Goal: Information Seeking & Learning: Learn about a topic

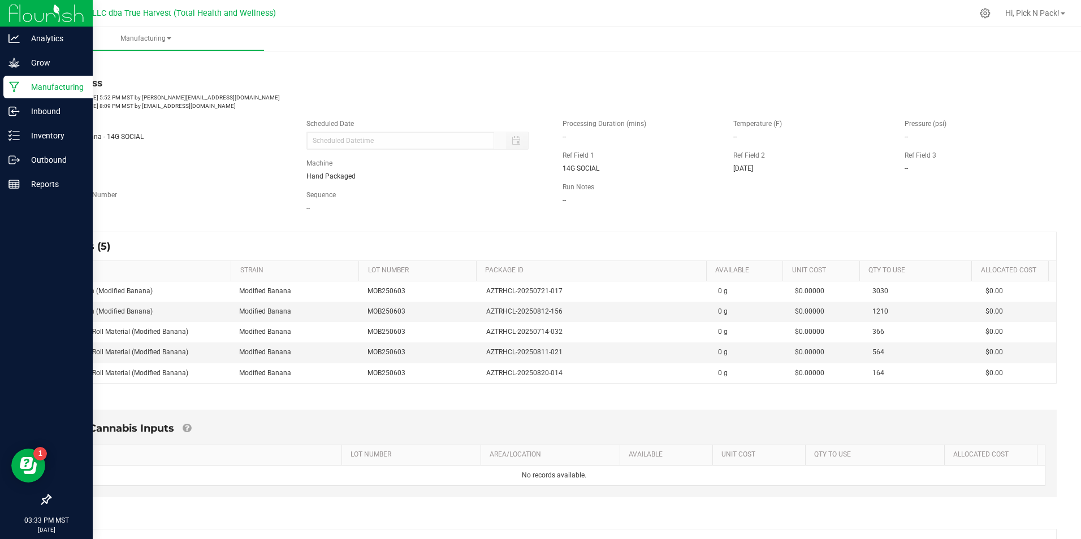
click at [43, 90] on p "Manufacturing" at bounding box center [54, 87] width 68 height 14
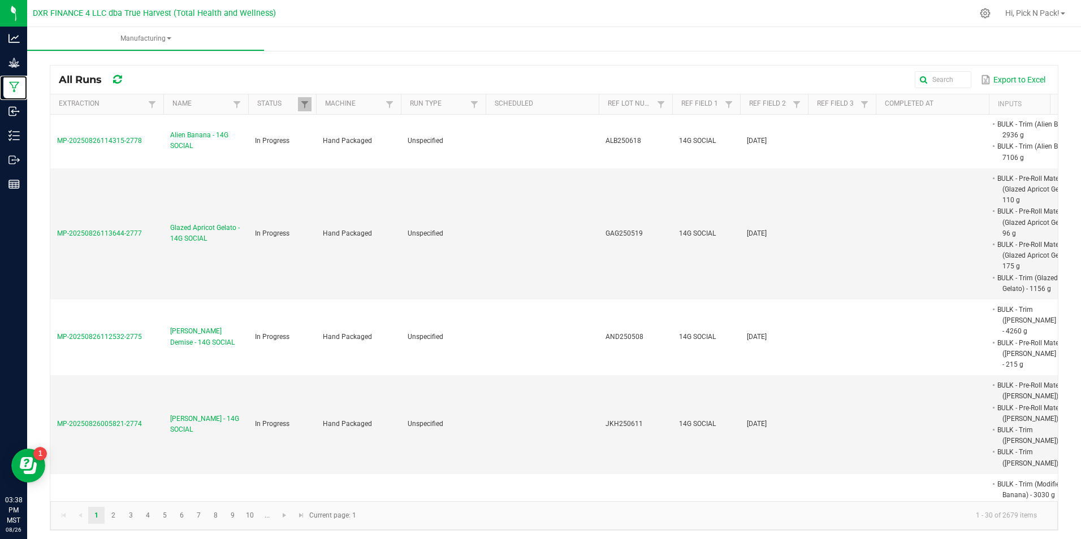
scroll to position [396, 0]
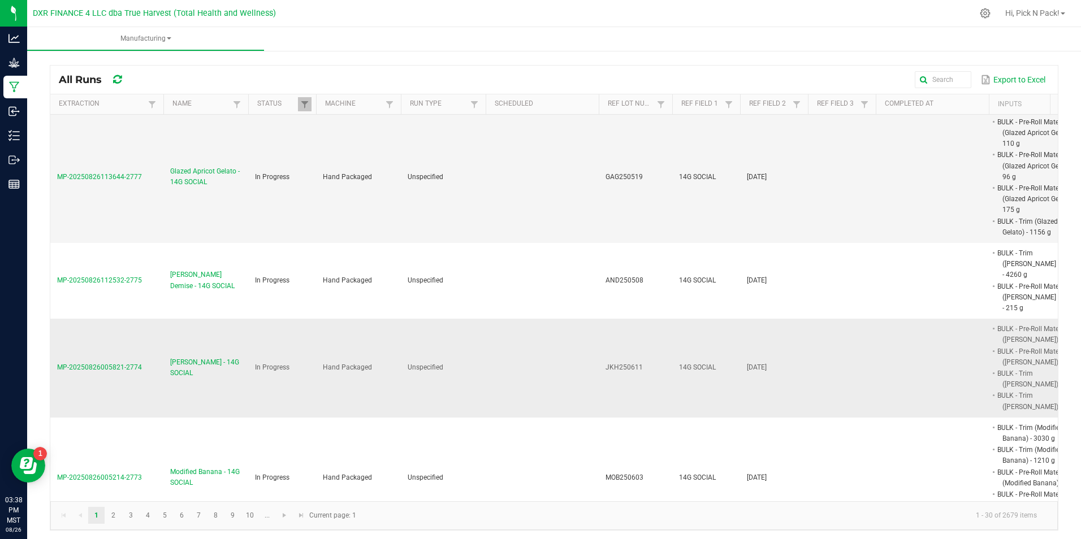
click at [181, 357] on span "[PERSON_NAME] - 14G SOCIAL" at bounding box center [205, 367] width 71 height 21
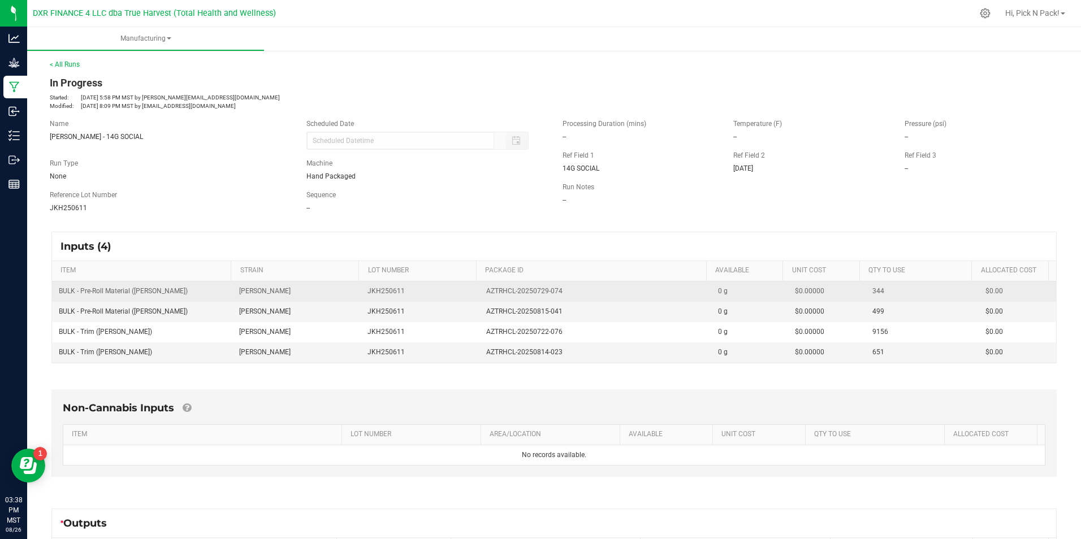
drag, startPoint x: 477, startPoint y: 290, endPoint x: 556, endPoint y: 292, distance: 79.8
click at [556, 292] on td "AZTRHCL-20250729-074" at bounding box center [595, 292] width 232 height 20
copy span "AZTRHCL-20250729-074"
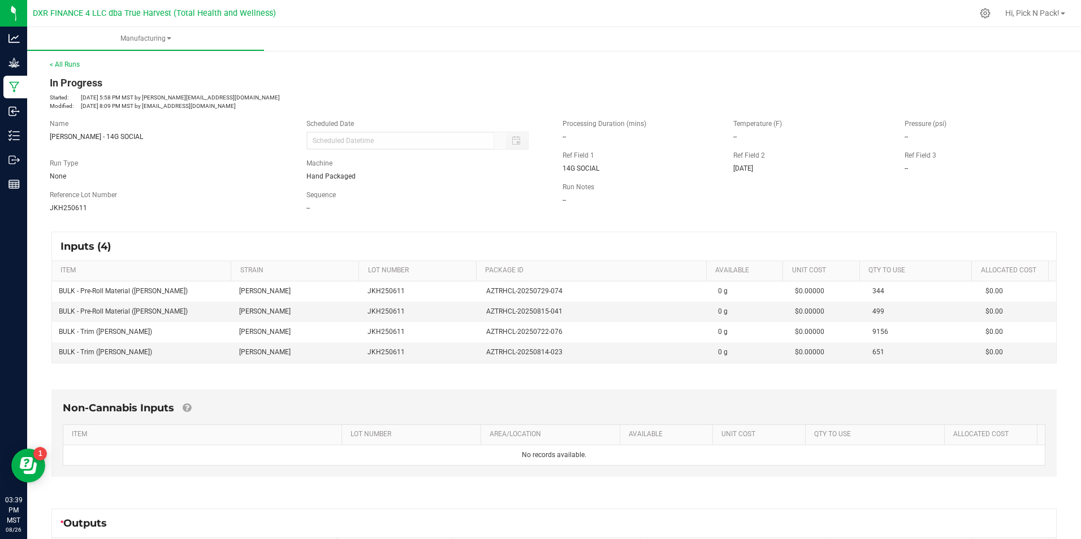
click at [234, 224] on div "Inputs (4) ITEM STRAIN LOT NUMBER PACKAGE ID AVAILABLE Unit Cost QTY TO USE All…" at bounding box center [554, 298] width 1026 height 152
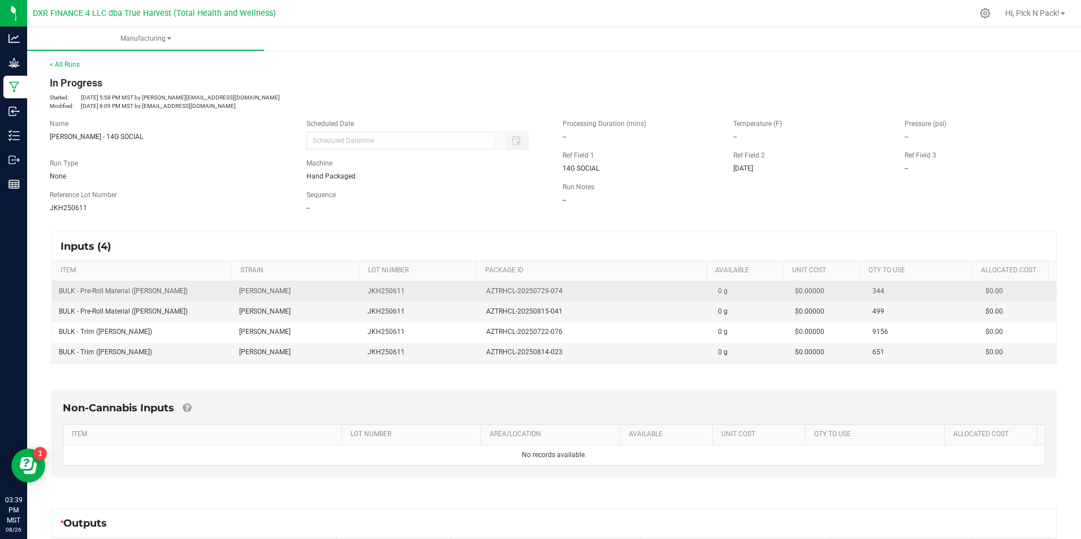
drag, startPoint x: 480, startPoint y: 292, endPoint x: 560, endPoint y: 290, distance: 79.8
click at [560, 290] on div "AZTRHCL-20250729-074" at bounding box center [595, 291] width 218 height 11
drag, startPoint x: 53, startPoint y: 292, endPoint x: 189, endPoint y: 293, distance: 135.7
click at [189, 293] on td "BULK - Pre-Roll Material ([PERSON_NAME])" at bounding box center [142, 292] width 180 height 20
copy span "BULK - Pre-Roll Material ([PERSON_NAME])"
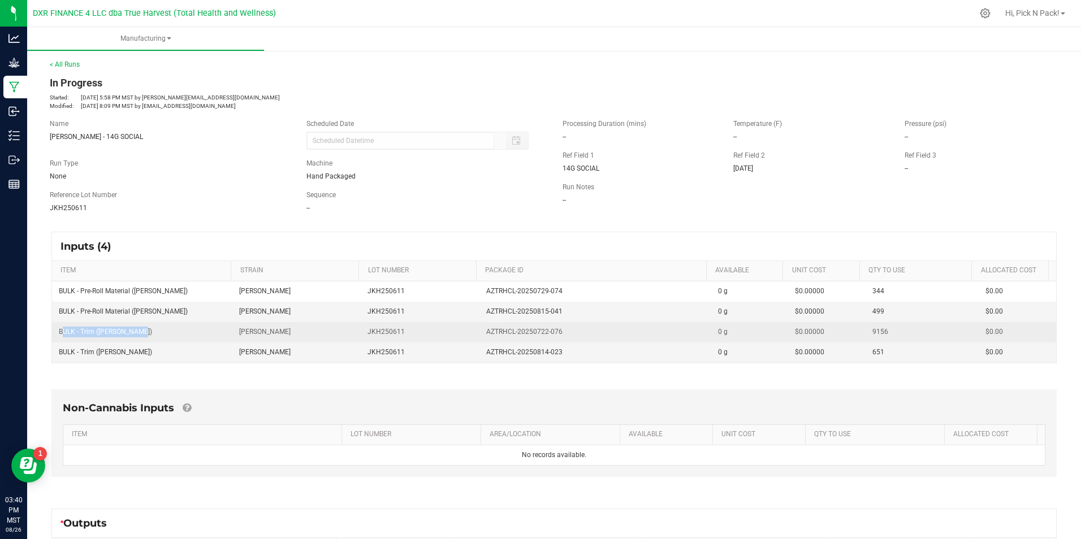
drag, startPoint x: 142, startPoint y: 332, endPoint x: 57, endPoint y: 334, distance: 86.0
click at [57, 334] on td "BULK - Trim ([PERSON_NAME])" at bounding box center [142, 332] width 180 height 20
copy span "BULK - Trim ([PERSON_NAME])"
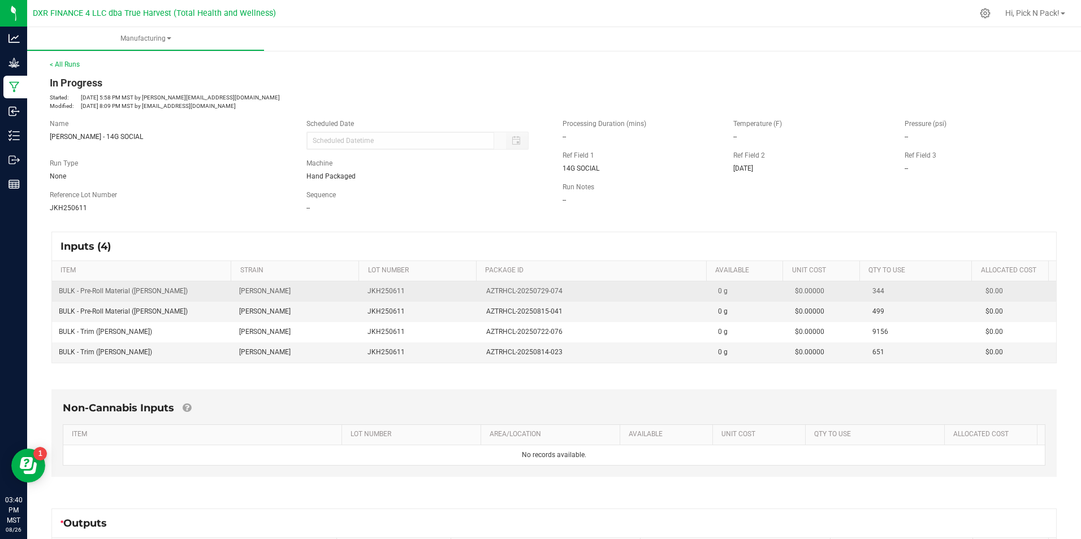
click at [300, 285] on td "[PERSON_NAME]" at bounding box center [296, 292] width 129 height 20
drag, startPoint x: 563, startPoint y: 292, endPoint x: 479, endPoint y: 295, distance: 83.7
click at [486, 295] on div "AZTRHCL-20250729-074" at bounding box center [595, 291] width 218 height 11
copy span "AZTRHCL-20250729-074"
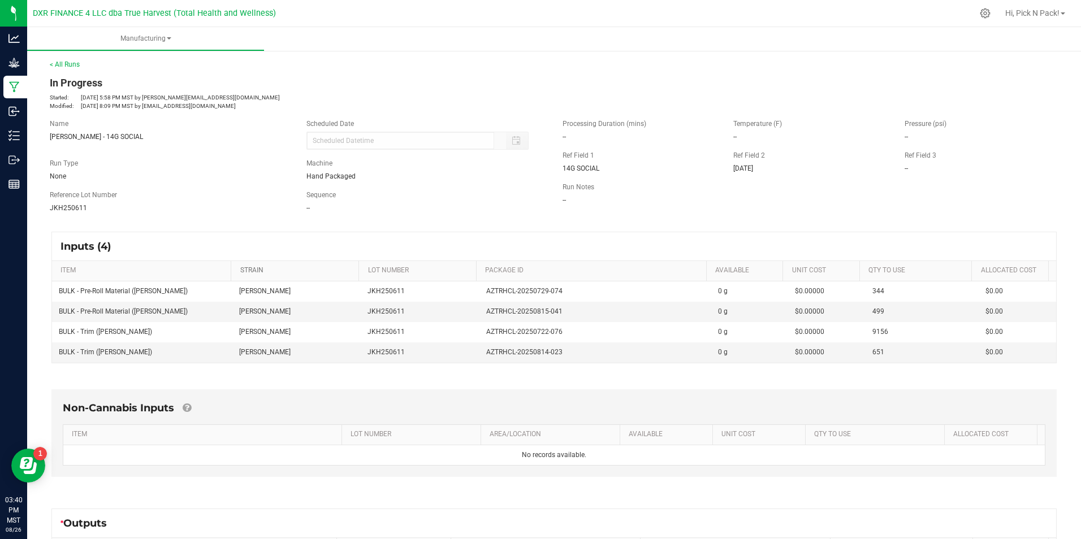
click at [288, 274] on link "STRAIN" at bounding box center [297, 270] width 114 height 9
drag, startPoint x: 559, startPoint y: 311, endPoint x: 479, endPoint y: 316, distance: 80.4
click at [486, 316] on div "AZTRHCL-20250815-041" at bounding box center [595, 311] width 218 height 11
copy span "AZTRHCL-20250815-041"
drag, startPoint x: 310, startPoint y: 307, endPoint x: 342, endPoint y: 308, distance: 31.7
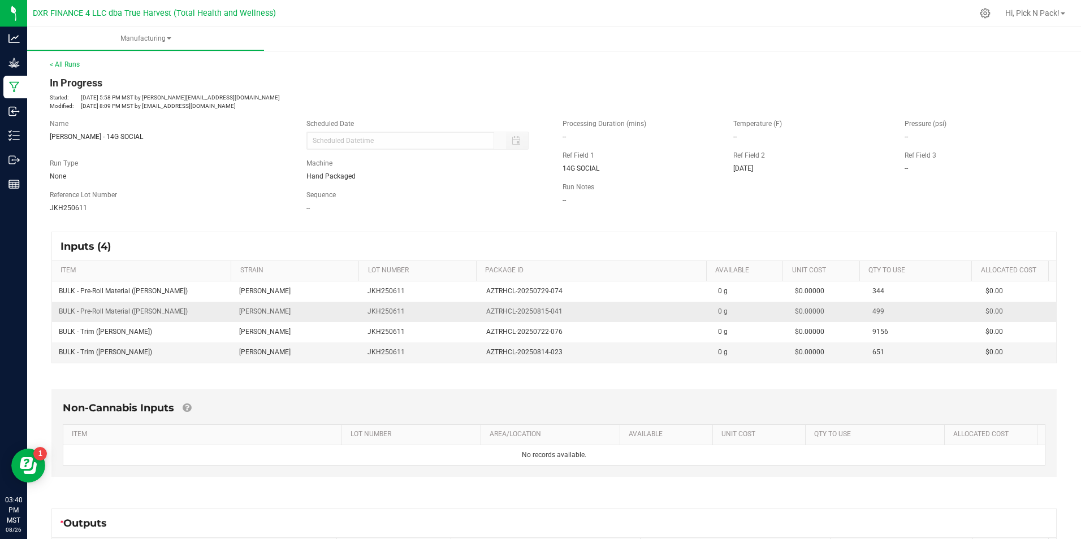
click at [310, 307] on td "[PERSON_NAME]" at bounding box center [296, 312] width 129 height 20
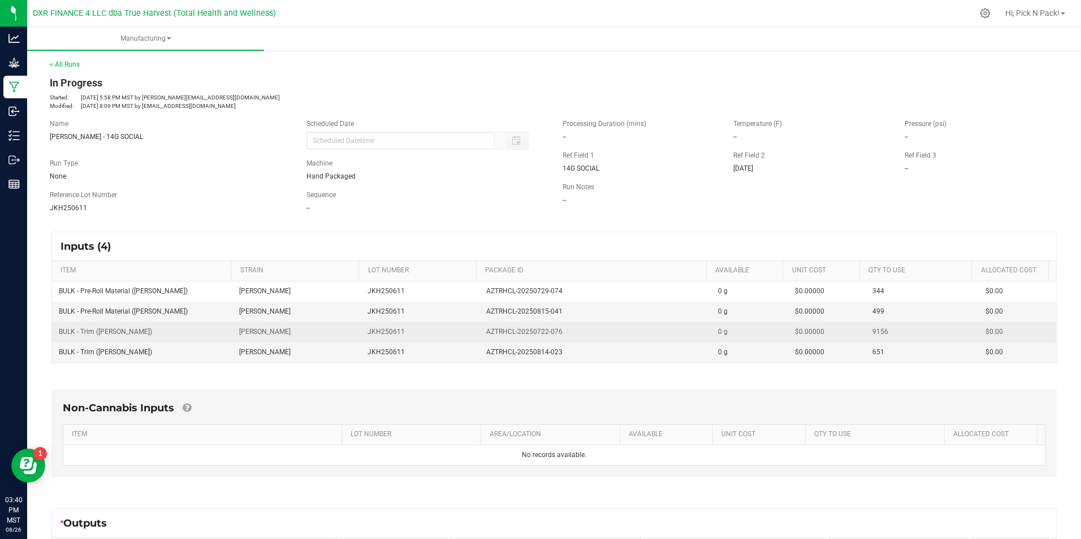
drag, startPoint x: 560, startPoint y: 329, endPoint x: 478, endPoint y: 339, distance: 82.1
click at [479, 339] on td "AZTRHCL-20250722-076" at bounding box center [595, 332] width 232 height 20
copy span "AZTRHCL-20250722-076"
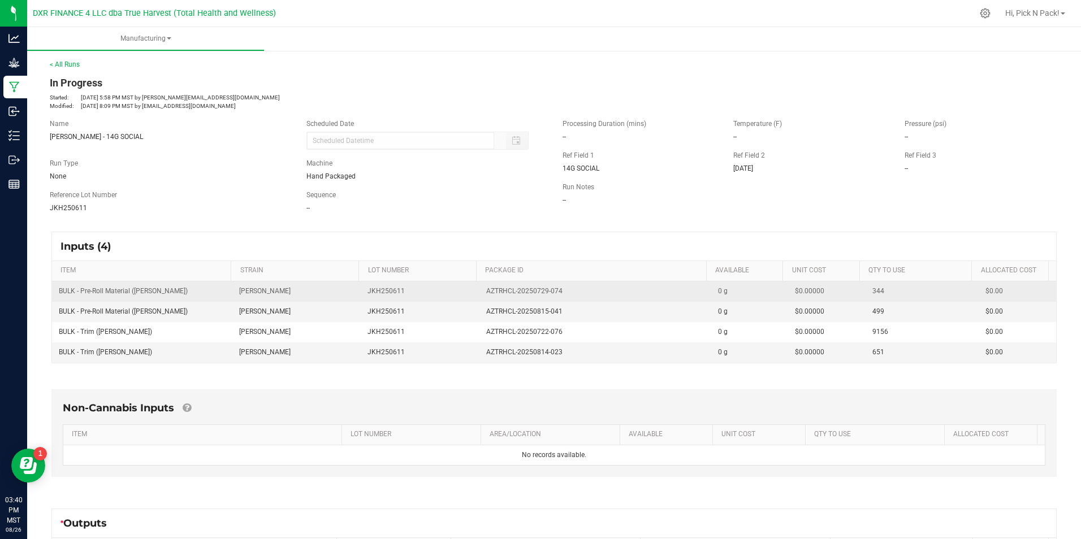
click at [303, 298] on td "[PERSON_NAME]" at bounding box center [296, 292] width 129 height 20
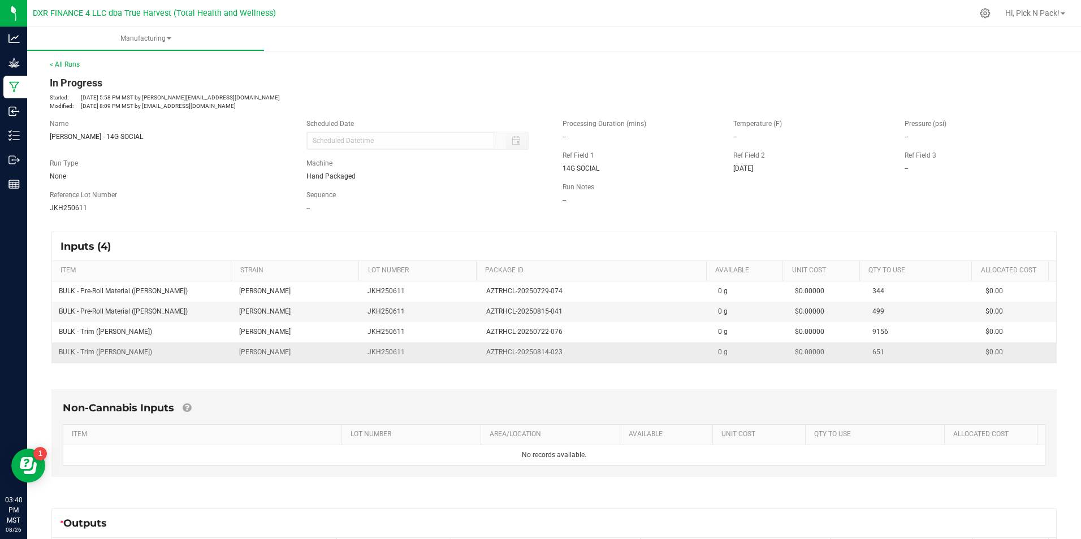
drag, startPoint x: 557, startPoint y: 352, endPoint x: 477, endPoint y: 357, distance: 80.5
click at [479, 357] on td "AZTRHCL-20250814-023" at bounding box center [595, 353] width 232 height 20
copy span "AZTRHCL-20250814-023"
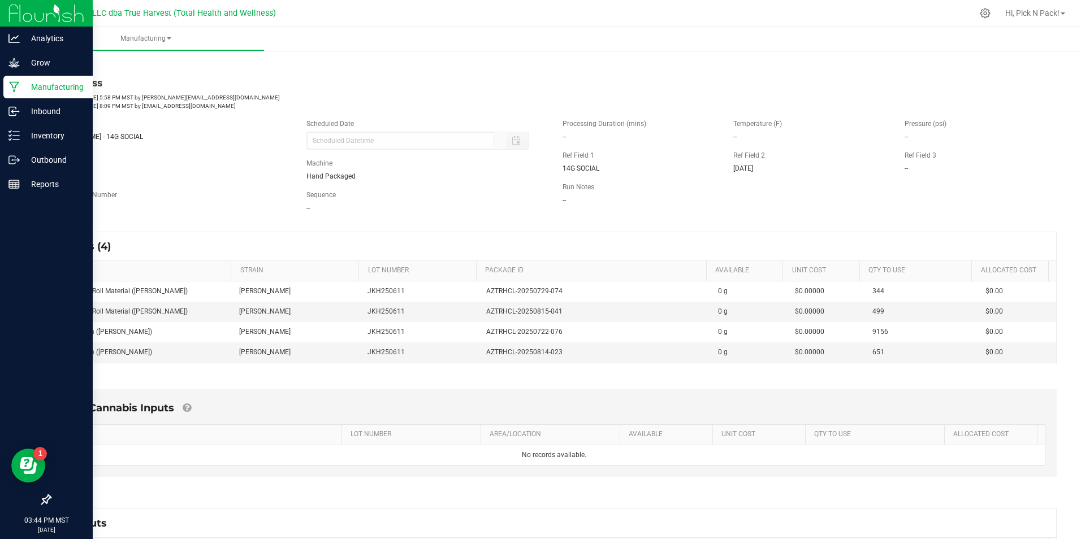
click at [64, 88] on p "Manufacturing" at bounding box center [54, 87] width 68 height 14
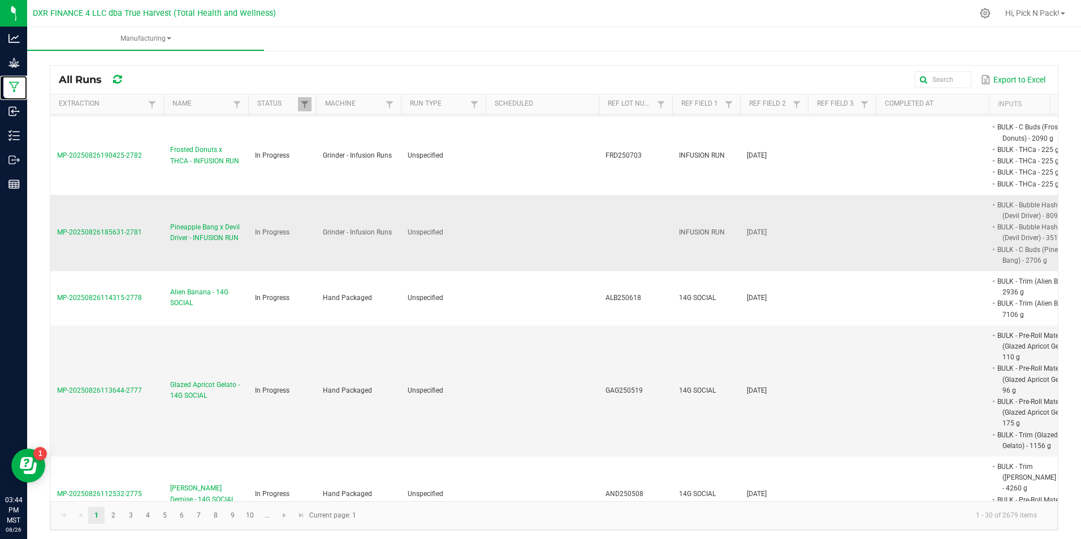
scroll to position [226, 0]
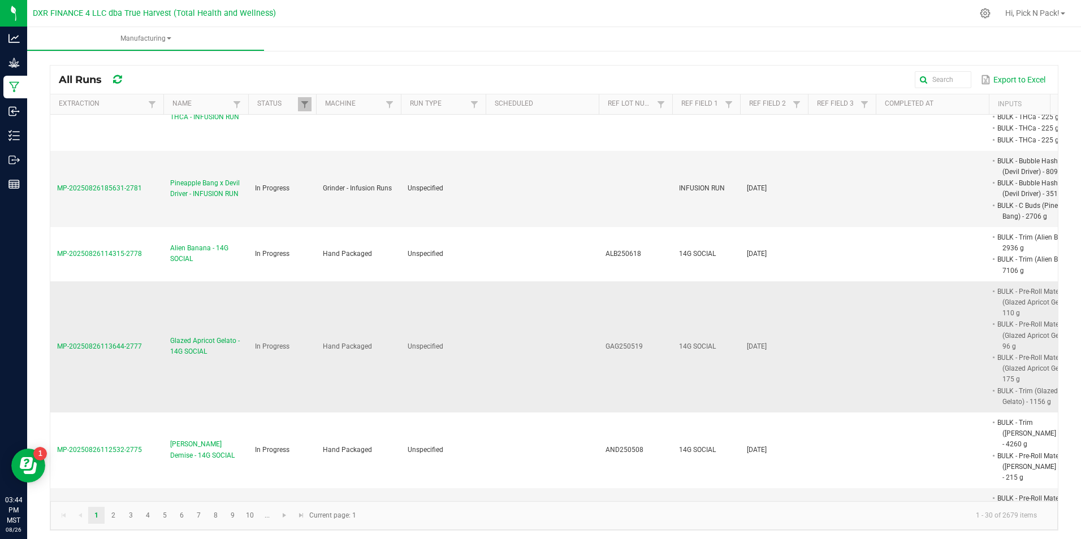
click at [178, 347] on span "Glazed Apricot Gelato - 14G SOCIAL" at bounding box center [205, 346] width 71 height 21
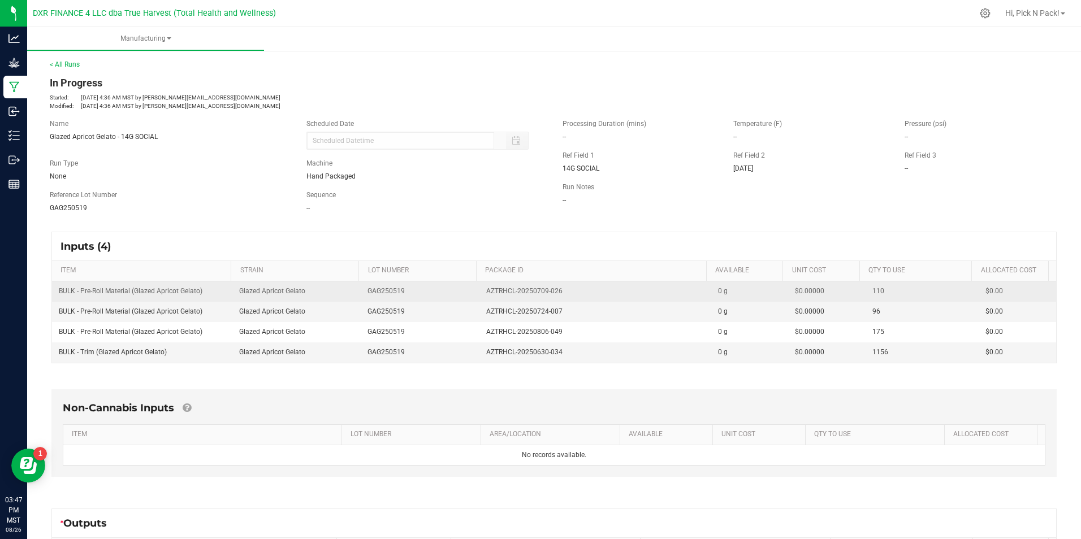
drag, startPoint x: 202, startPoint y: 293, endPoint x: 57, endPoint y: 294, distance: 145.9
click at [57, 294] on td "BULK - Pre-Roll Material (Glazed Apricot Gelato)" at bounding box center [142, 292] width 180 height 20
copy span "BULK - Pre-Roll Material (Glazed Apricot Gelato)"
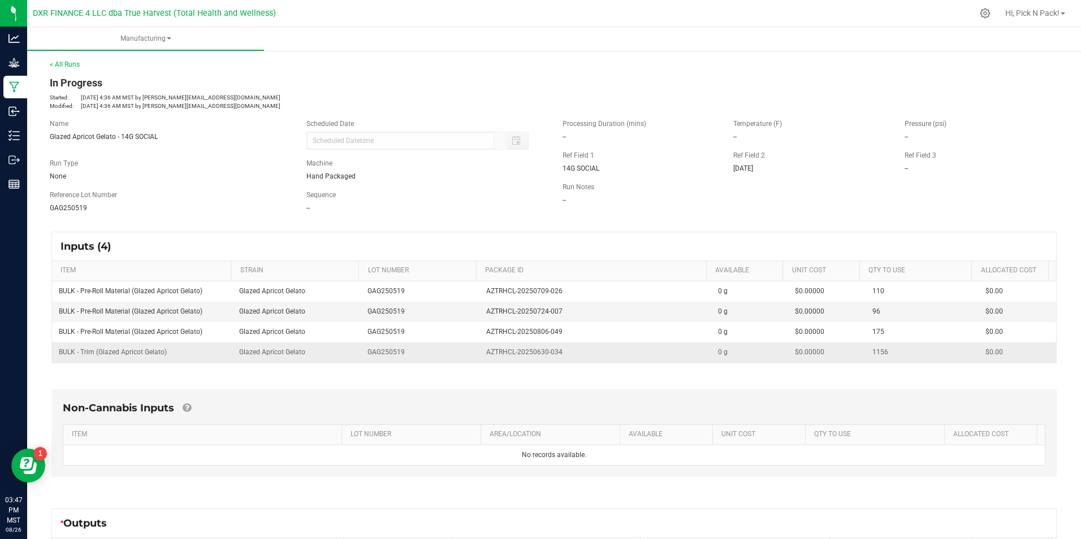
click at [176, 361] on td "BULK - Trim (Glazed Apricot Gelato)" at bounding box center [142, 353] width 180 height 20
drag, startPoint x: 177, startPoint y: 354, endPoint x: 50, endPoint y: 356, distance: 126.7
click at [50, 356] on div "Inputs (4) ITEM STRAIN LOT NUMBER PACKAGE ID AVAILABLE Unit Cost QTY TO USE All…" at bounding box center [554, 298] width 1026 height 152
click at [171, 352] on td "BULK - Trim (Glazed Apricot Gelato)" at bounding box center [142, 353] width 180 height 20
drag, startPoint x: 172, startPoint y: 352, endPoint x: 58, endPoint y: 357, distance: 114.9
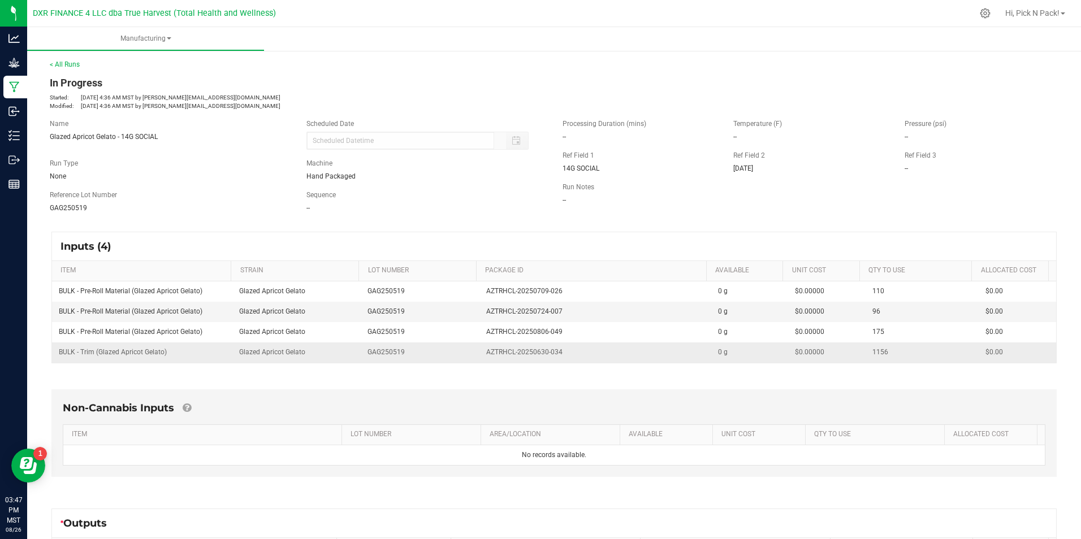
click at [58, 357] on td "BULK - Trim (Glazed Apricot Gelato)" at bounding box center [142, 353] width 180 height 20
copy span "BULK - Trim (Glazed Apricot Gelato)"
click at [324, 252] on div "Inputs (4)" at bounding box center [554, 246] width 1004 height 28
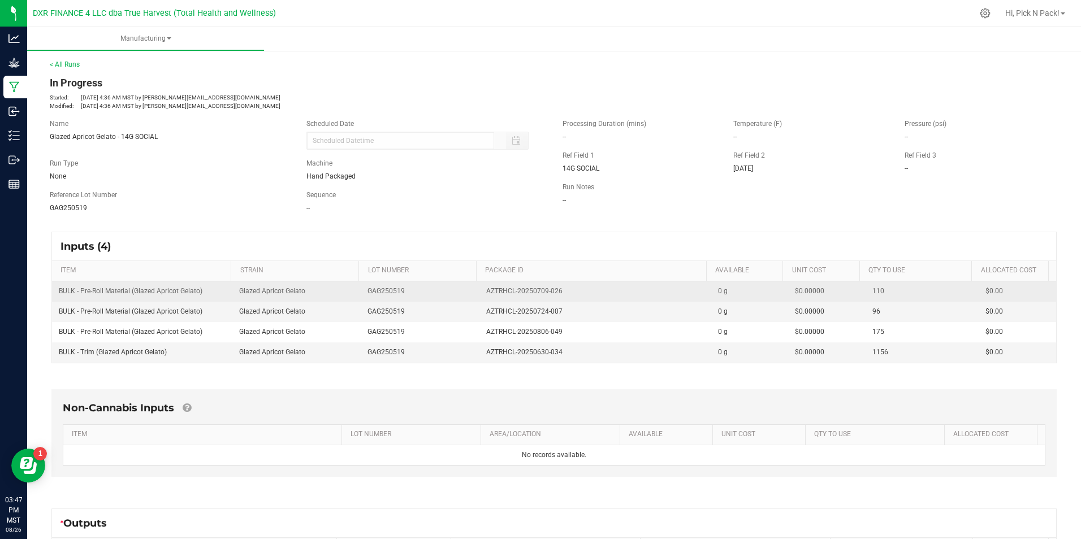
drag, startPoint x: 564, startPoint y: 289, endPoint x: 475, endPoint y: 293, distance: 88.9
click at [479, 293] on td "AZTRHCL-20250709-026" at bounding box center [595, 292] width 232 height 20
copy span "AZTRHCL-20250709-026"
drag, startPoint x: 344, startPoint y: 263, endPoint x: 479, endPoint y: 291, distance: 138.5
click at [344, 263] on th "STRAIN" at bounding box center [295, 271] width 128 height 20
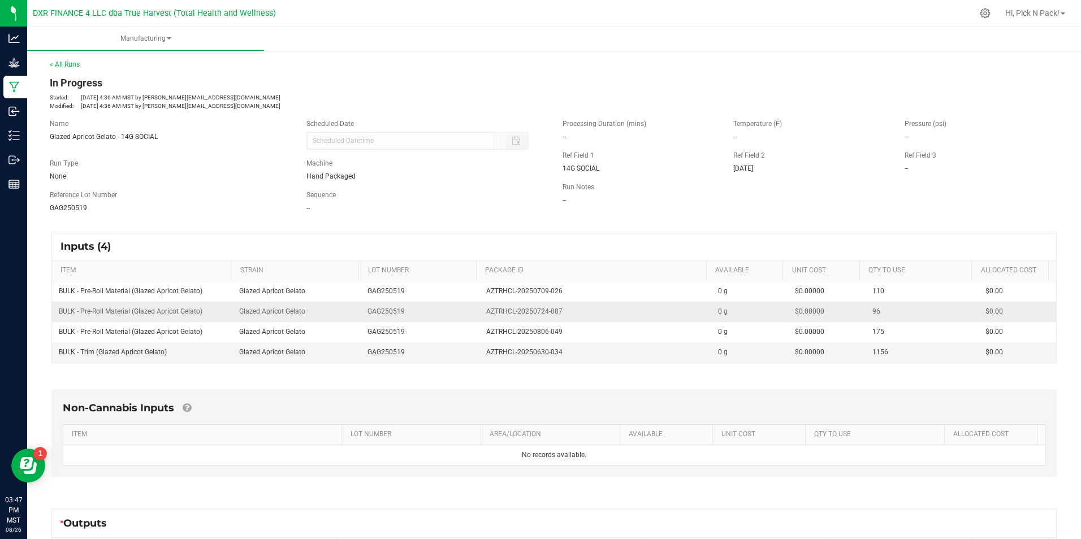
drag, startPoint x: 556, startPoint y: 309, endPoint x: 483, endPoint y: 309, distance: 73.5
click at [486, 309] on div "AZTRHCL-20250724-007" at bounding box center [595, 311] width 218 height 11
drag, startPoint x: 483, startPoint y: 309, endPoint x: 499, endPoint y: 312, distance: 16.6
click at [495, 312] on span "AZTRHCL-20250724-007" at bounding box center [524, 311] width 76 height 11
drag, startPoint x: 555, startPoint y: 311, endPoint x: 474, endPoint y: 312, distance: 80.3
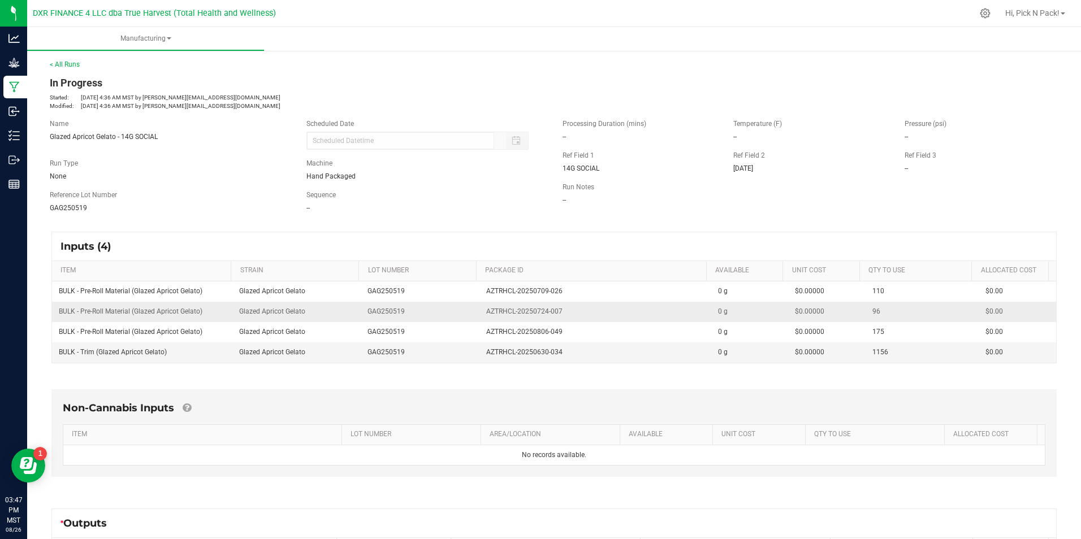
click at [479, 312] on td "AZTRHCL-20250724-007" at bounding box center [595, 312] width 232 height 20
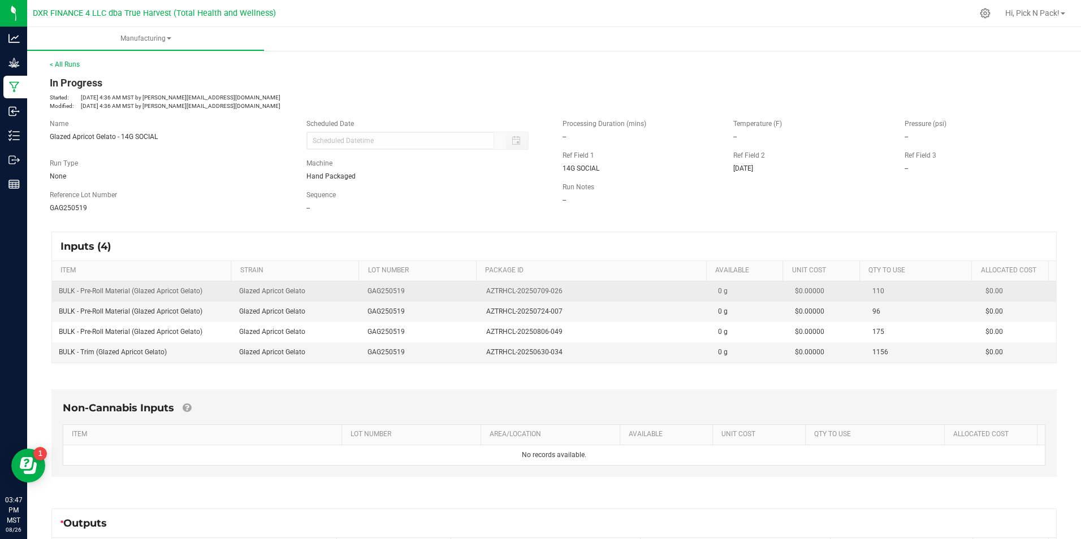
drag, startPoint x: 313, startPoint y: 261, endPoint x: 419, endPoint y: 297, distance: 111.8
click at [314, 262] on th "STRAIN" at bounding box center [295, 271] width 128 height 20
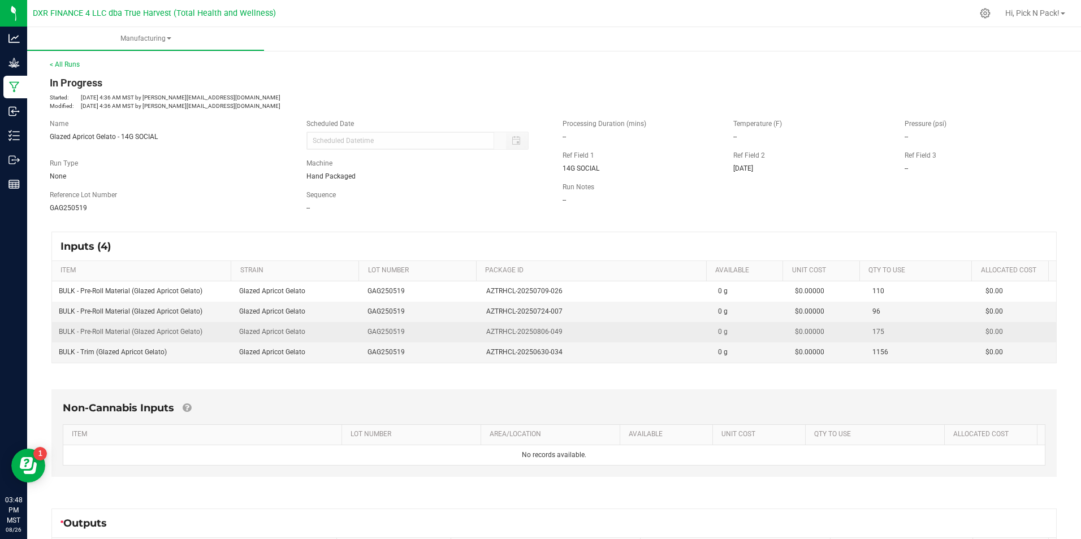
drag, startPoint x: 557, startPoint y: 331, endPoint x: 477, endPoint y: 329, distance: 80.3
click at [479, 329] on td "AZTRHCL-20250806-049" at bounding box center [595, 332] width 232 height 20
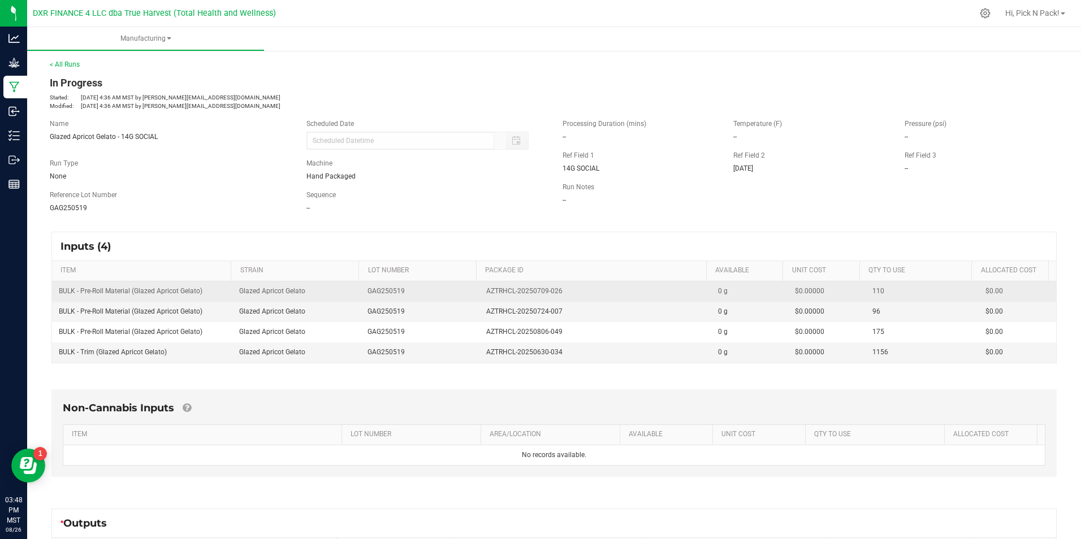
drag, startPoint x: 309, startPoint y: 276, endPoint x: 368, endPoint y: 293, distance: 61.4
click at [311, 277] on th "STRAIN" at bounding box center [295, 271] width 128 height 20
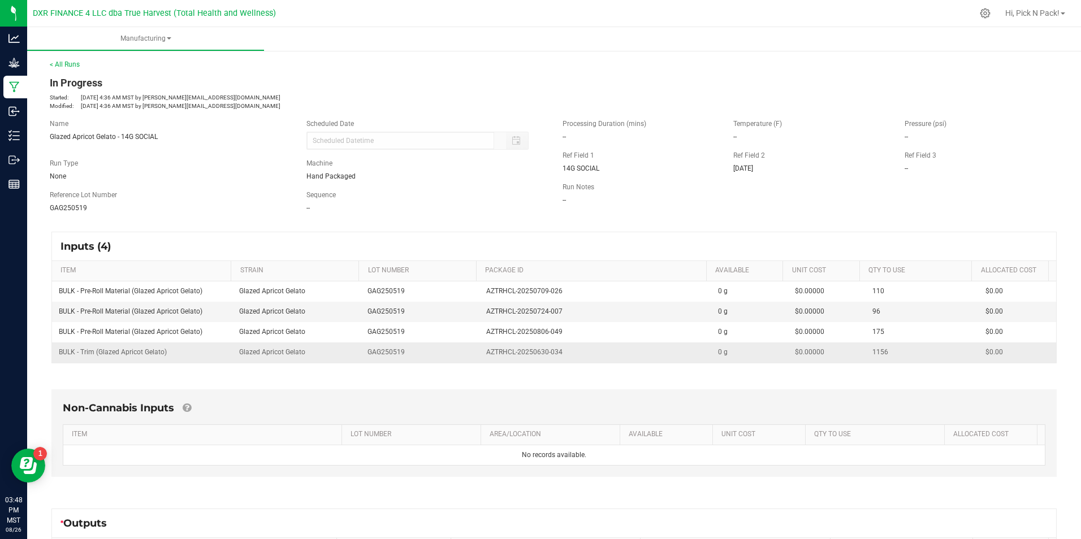
drag, startPoint x: 560, startPoint y: 355, endPoint x: 470, endPoint y: 355, distance: 89.9
click at [470, 355] on tr "BULK - Trim (Glazed Apricot Gelato) Glazed Apricot Gelato GAG250519 AZTRHCL-202…" at bounding box center [554, 353] width 1004 height 20
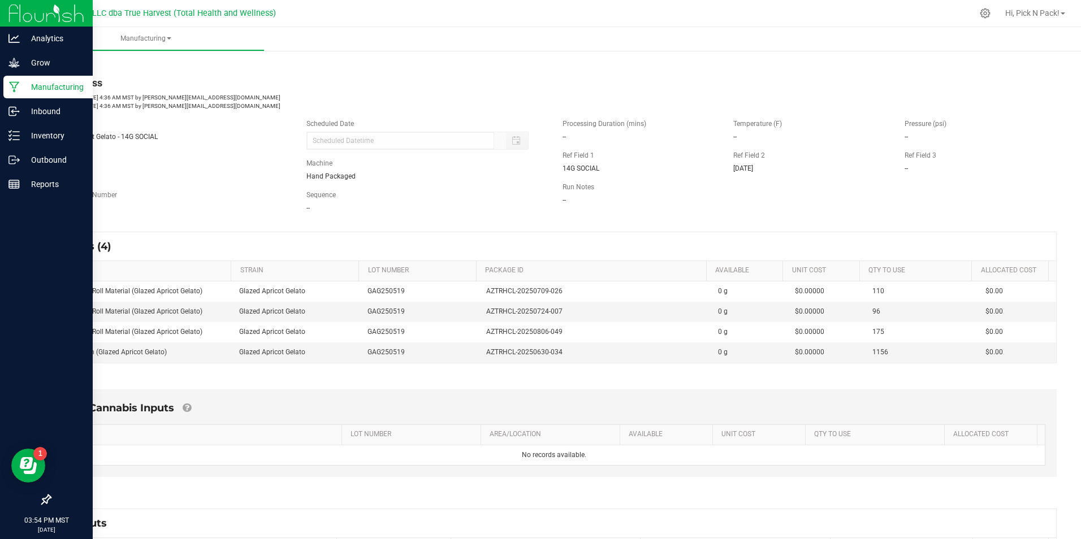
click at [36, 91] on p "Manufacturing" at bounding box center [54, 87] width 68 height 14
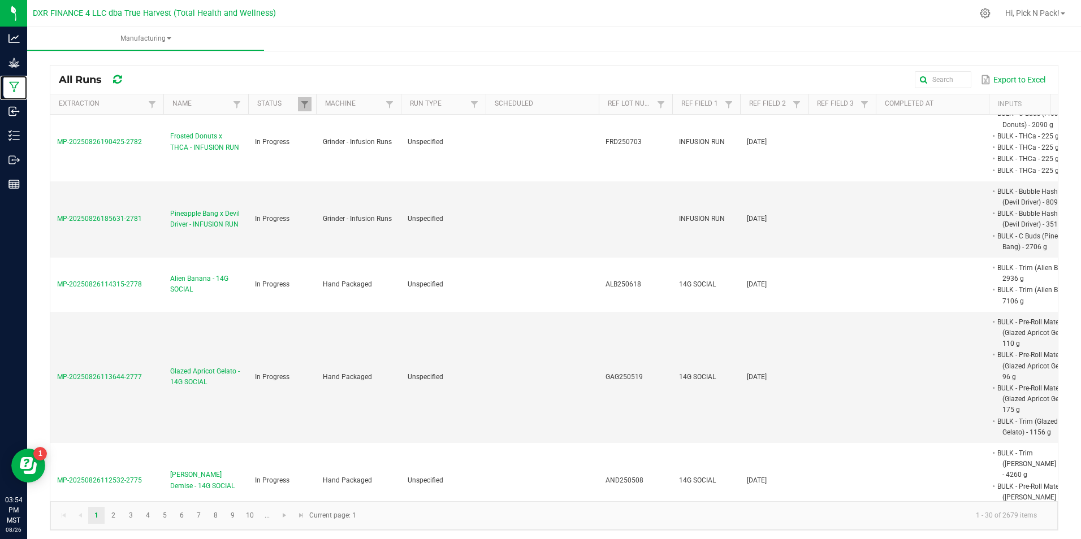
scroll to position [396, 0]
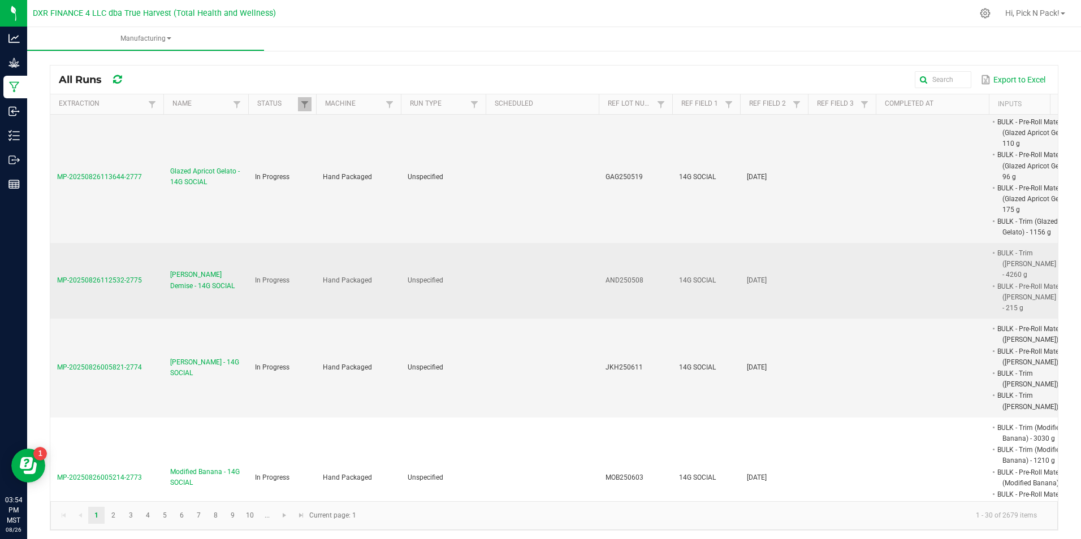
click at [187, 276] on span "[PERSON_NAME] Demise - 14G SOCIAL" at bounding box center [205, 280] width 71 height 21
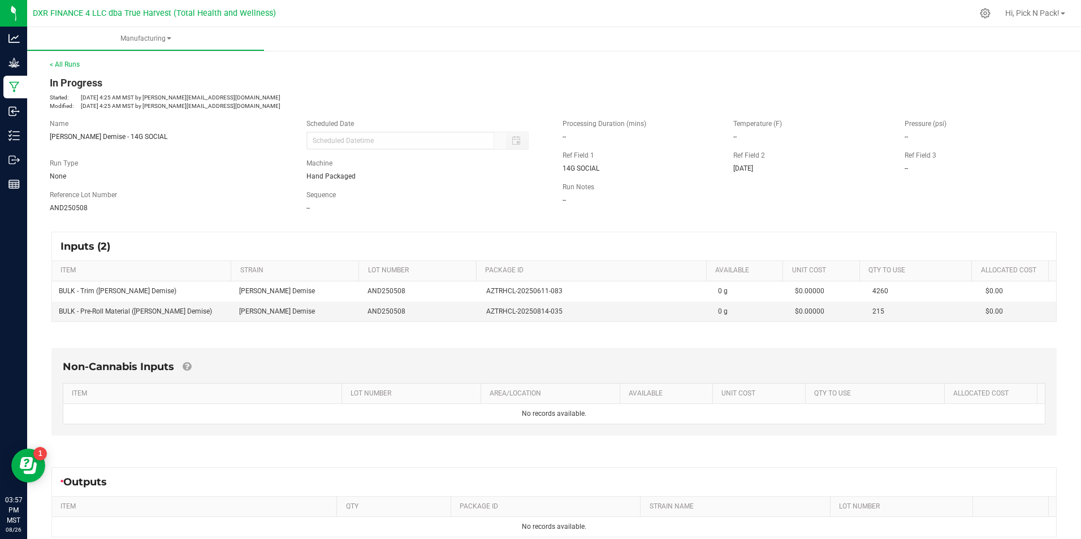
drag, startPoint x: 245, startPoint y: 339, endPoint x: 403, endPoint y: 337, distance: 157.2
click at [248, 339] on div "Non-Cannabis Inputs ITEM LOT NUMBER AREA/LOCATION AVAILABLE Unit Cost QTY TO US…" at bounding box center [554, 394] width 1026 height 125
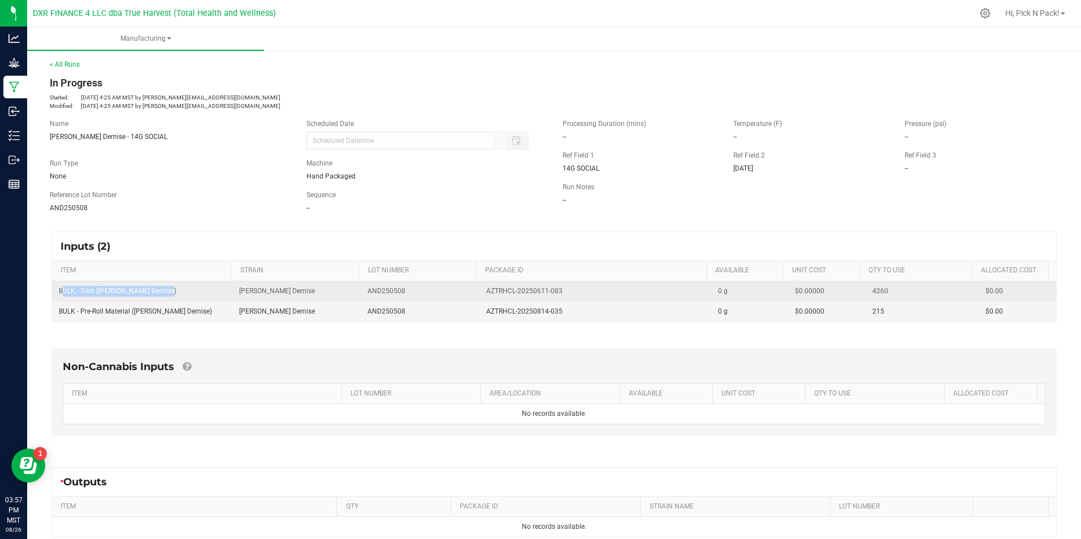
drag, startPoint x: 165, startPoint y: 291, endPoint x: 55, endPoint y: 291, distance: 109.1
click at [55, 291] on td "BULK - Trim ([PERSON_NAME] Demise)" at bounding box center [142, 292] width 180 height 20
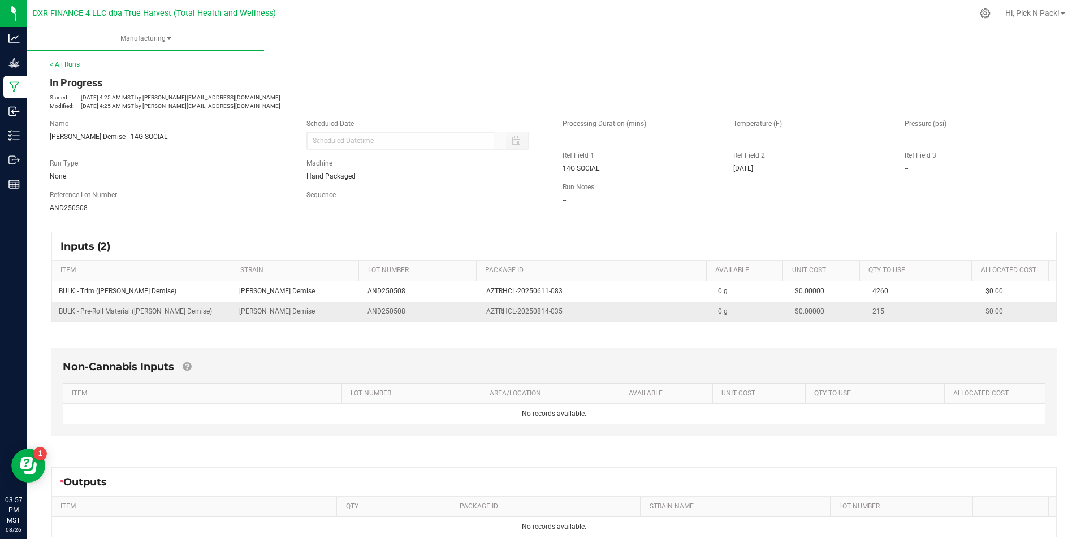
click at [169, 316] on span "BULK - Pre-Roll Material ([PERSON_NAME] Demise)" at bounding box center [135, 312] width 153 height 8
drag, startPoint x: 205, startPoint y: 314, endPoint x: 61, endPoint y: 316, distance: 143.6
click at [61, 316] on td "BULK - Pre-Roll Material ([PERSON_NAME] Demise)" at bounding box center [142, 312] width 180 height 20
click at [198, 314] on td "BULK - Pre-Roll Material ([PERSON_NAME] Demise)" at bounding box center [142, 312] width 180 height 20
drag, startPoint x: 198, startPoint y: 313, endPoint x: 62, endPoint y: 316, distance: 136.9
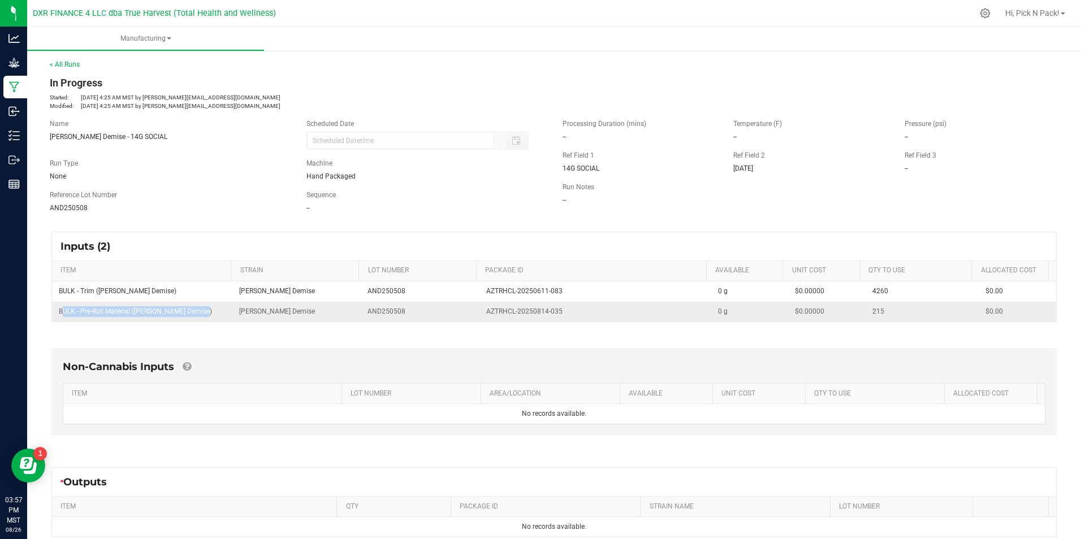
click at [62, 316] on td "BULK - Pre-Roll Material ([PERSON_NAME] Demise)" at bounding box center [142, 312] width 180 height 20
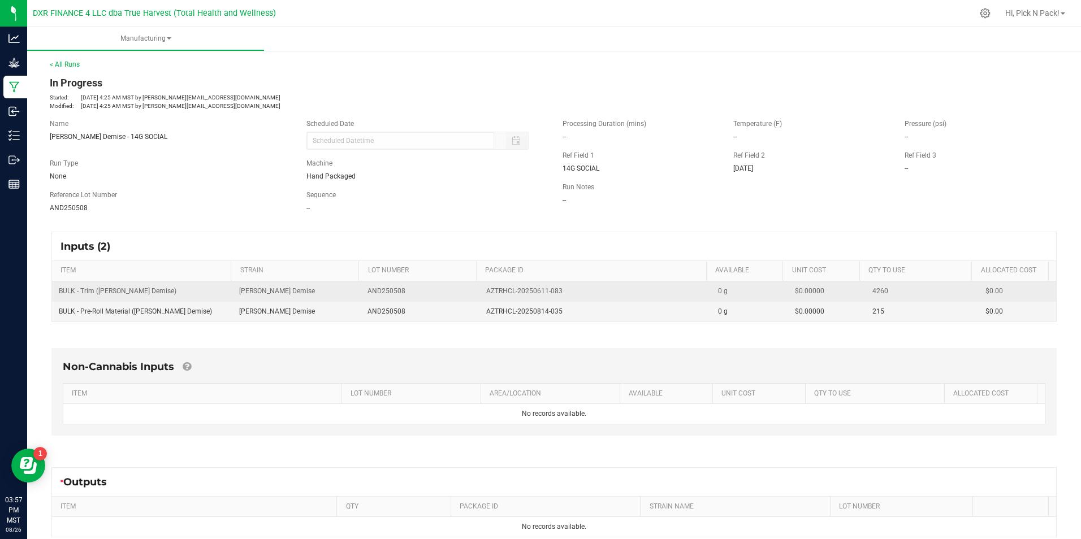
drag, startPoint x: 314, startPoint y: 292, endPoint x: 343, endPoint y: 295, distance: 28.9
click at [314, 292] on td "[PERSON_NAME] Demise" at bounding box center [296, 292] width 129 height 20
drag, startPoint x: 558, startPoint y: 289, endPoint x: 478, endPoint y: 293, distance: 79.3
click at [479, 293] on td "AZTRHCL-20250611-083" at bounding box center [595, 292] width 232 height 20
drag, startPoint x: 299, startPoint y: 255, endPoint x: 401, endPoint y: 282, distance: 106.3
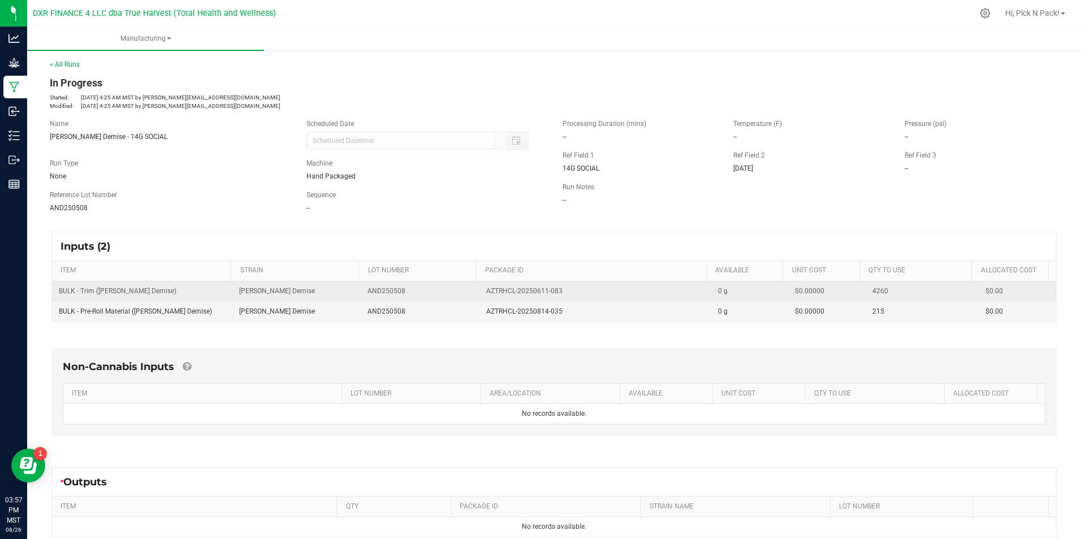
click at [300, 255] on div "Inputs (2)" at bounding box center [554, 246] width 1004 height 28
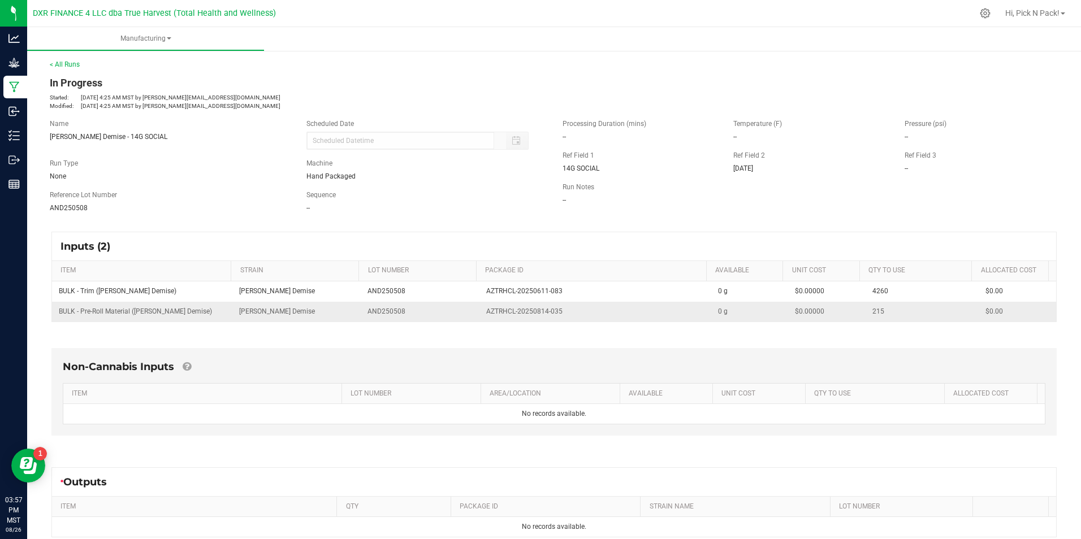
drag, startPoint x: 561, startPoint y: 314, endPoint x: 478, endPoint y: 313, distance: 83.7
click at [479, 313] on td "AZTRHCL-20250814-035" at bounding box center [595, 312] width 232 height 20
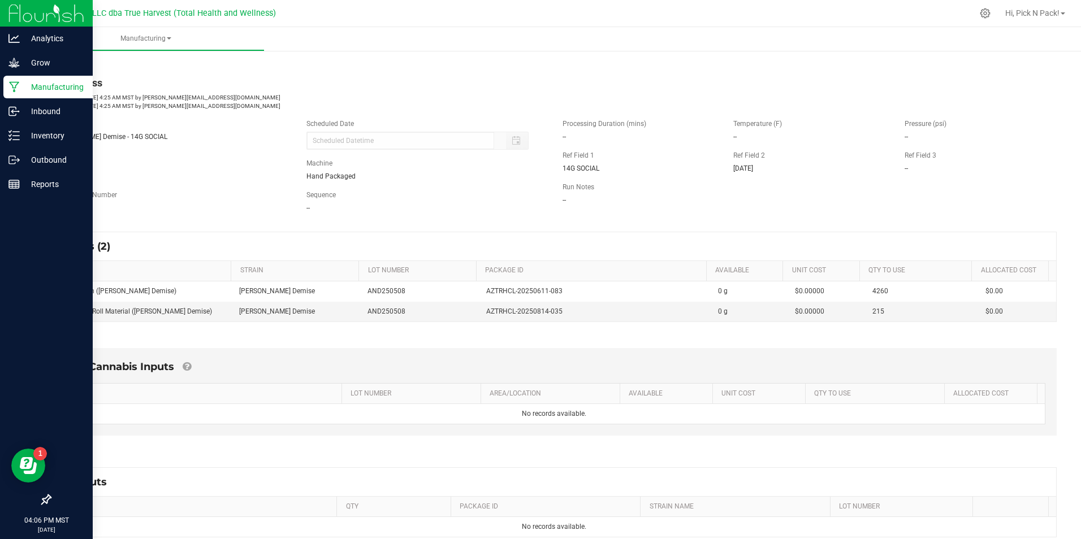
click at [44, 82] on p "Manufacturing" at bounding box center [54, 87] width 68 height 14
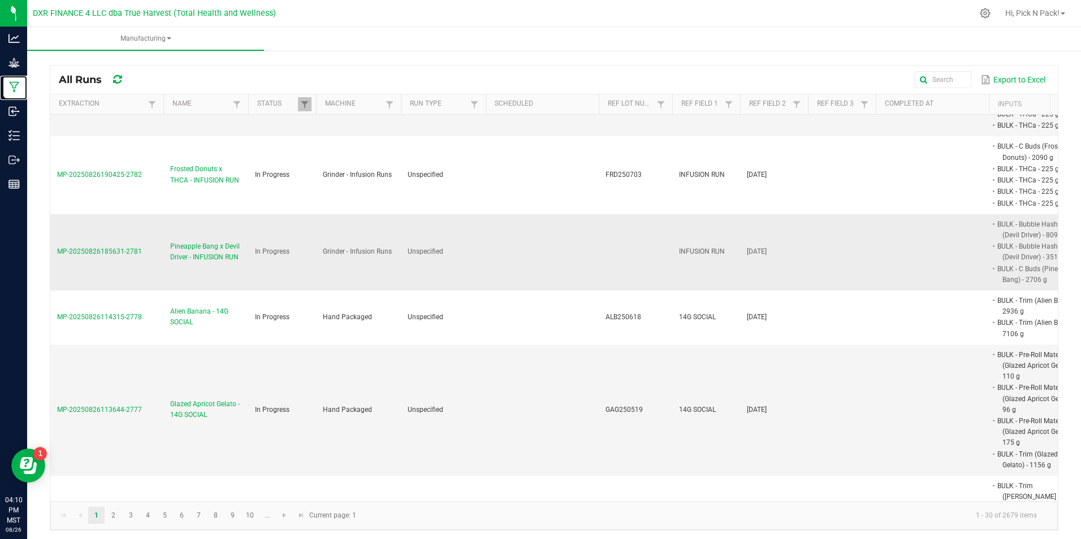
scroll to position [170, 0]
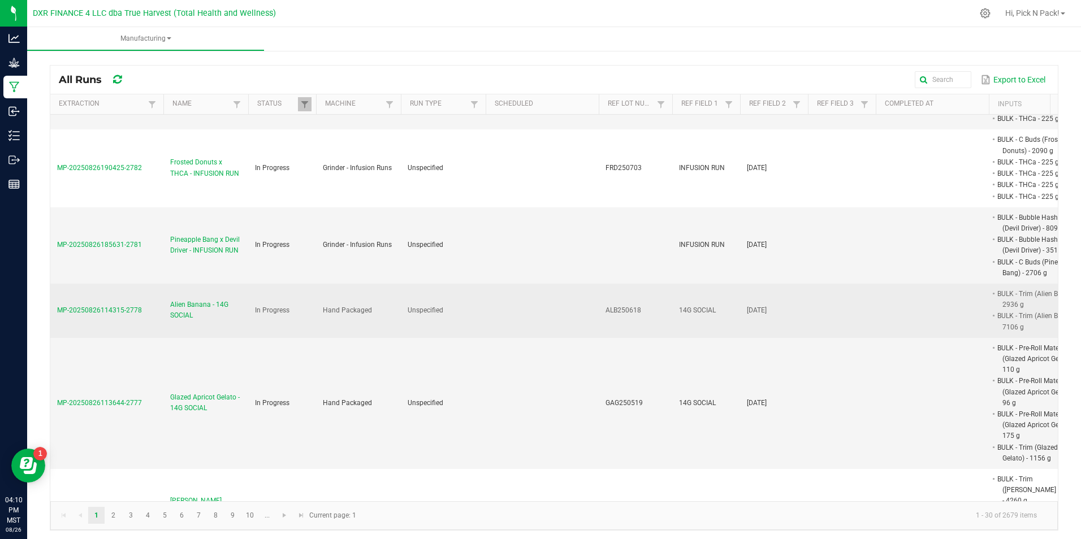
click at [183, 304] on span "Alien Banana - 14G SOCIAL" at bounding box center [205, 310] width 71 height 21
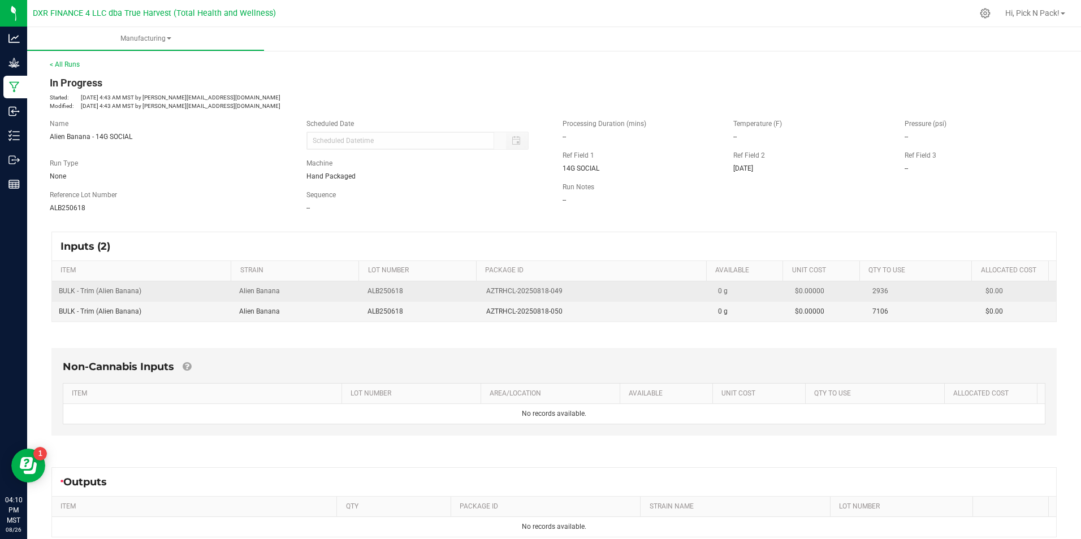
drag, startPoint x: 478, startPoint y: 288, endPoint x: 554, endPoint y: 288, distance: 75.8
click at [554, 288] on td "AZTRHCL-20250818-049" at bounding box center [595, 292] width 232 height 20
drag, startPoint x: 178, startPoint y: 283, endPoint x: 144, endPoint y: 288, distance: 33.8
click at [178, 283] on td "BULK - Trim (Alien Banana)" at bounding box center [142, 292] width 180 height 20
drag, startPoint x: 144, startPoint y: 292, endPoint x: 58, endPoint y: 295, distance: 86.0
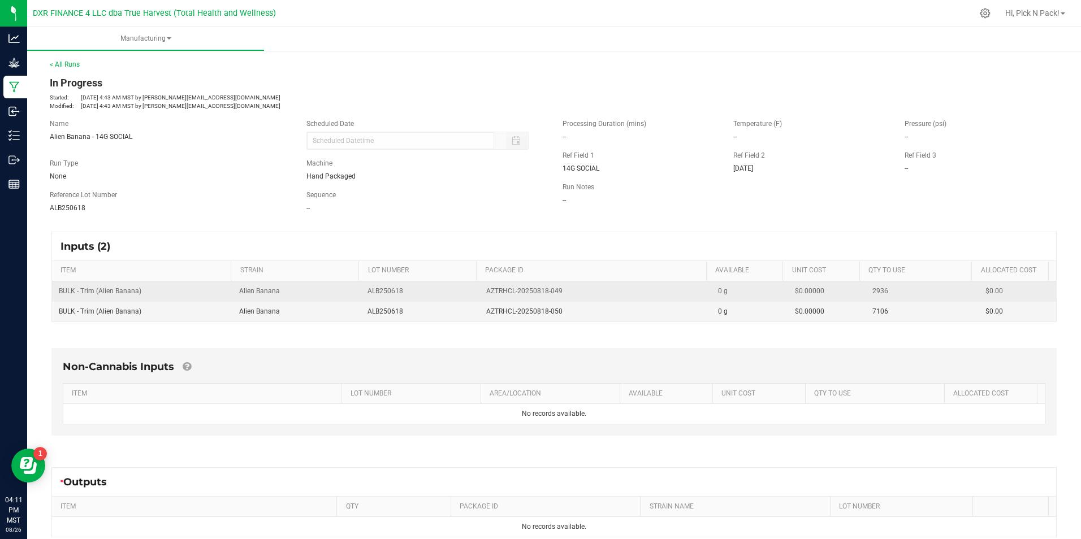
click at [58, 295] on td "BULK - Trim (Alien Banana)" at bounding box center [142, 292] width 180 height 20
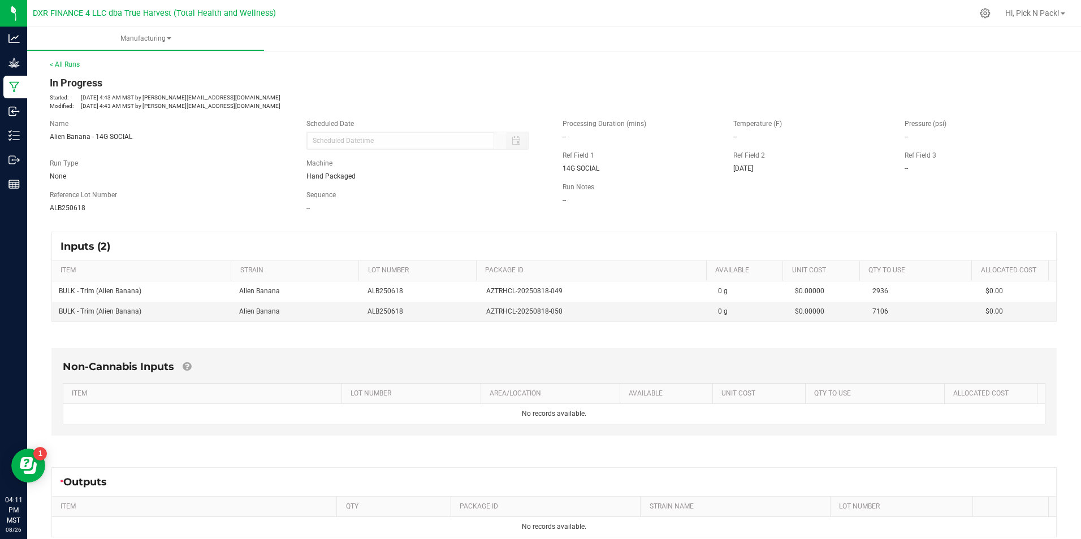
click at [271, 342] on div "Non-Cannabis Inputs ITEM LOT NUMBER AREA/LOCATION AVAILABLE Unit Cost QTY TO US…" at bounding box center [554, 394] width 1026 height 125
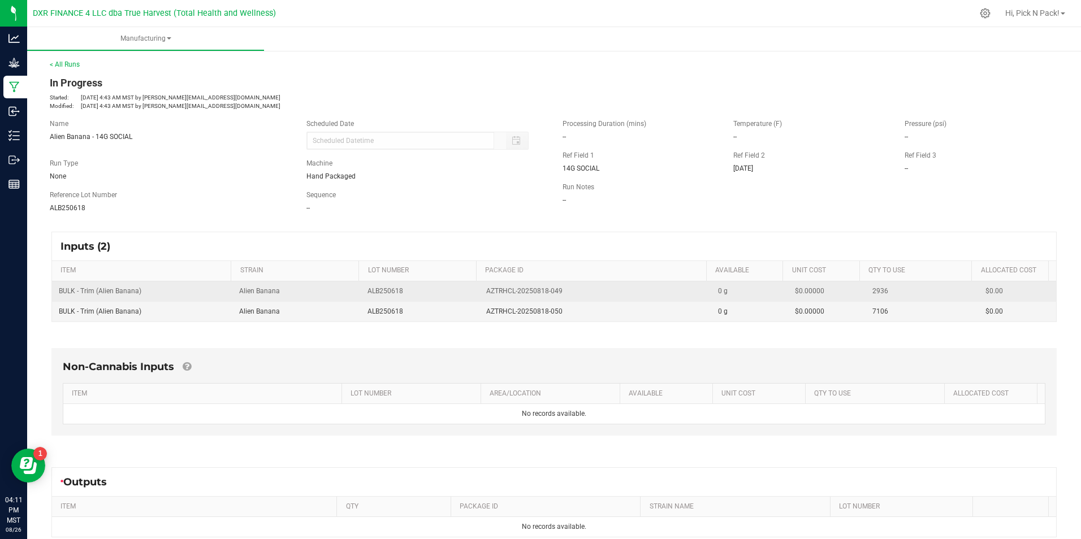
drag, startPoint x: 558, startPoint y: 292, endPoint x: 472, endPoint y: 297, distance: 85.5
click at [479, 297] on td "AZTRHCL-20250818-049" at bounding box center [595, 292] width 232 height 20
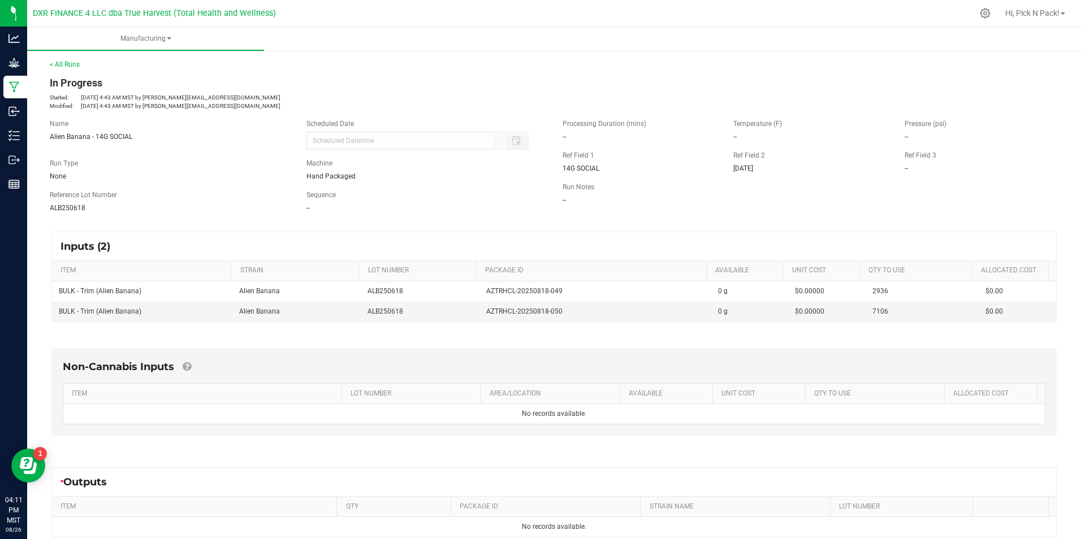
click at [303, 280] on th "STRAIN" at bounding box center [295, 271] width 128 height 20
drag, startPoint x: 561, startPoint y: 310, endPoint x: 478, endPoint y: 315, distance: 83.2
click at [479, 315] on td "AZTRHCL-20250818-050" at bounding box center [595, 312] width 232 height 20
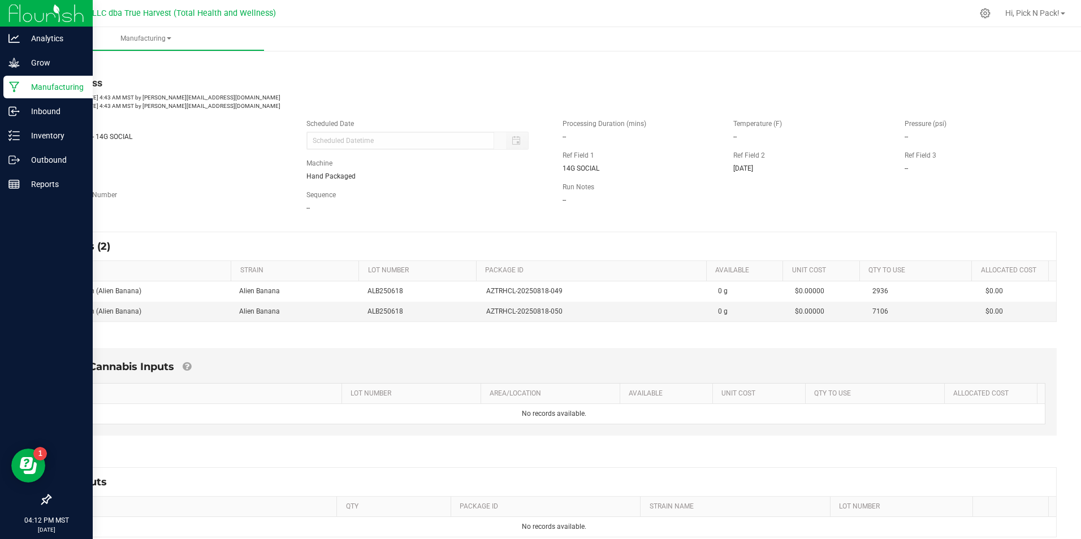
click at [40, 89] on p "Manufacturing" at bounding box center [54, 87] width 68 height 14
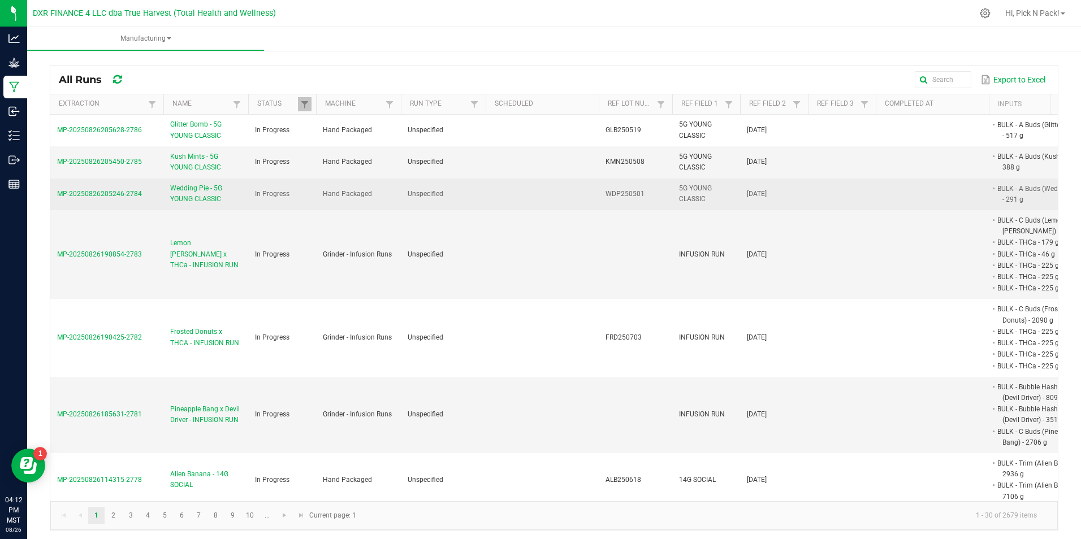
click at [184, 193] on span "Wedding Pie - 5G YOUNG CLASSIC" at bounding box center [205, 193] width 71 height 21
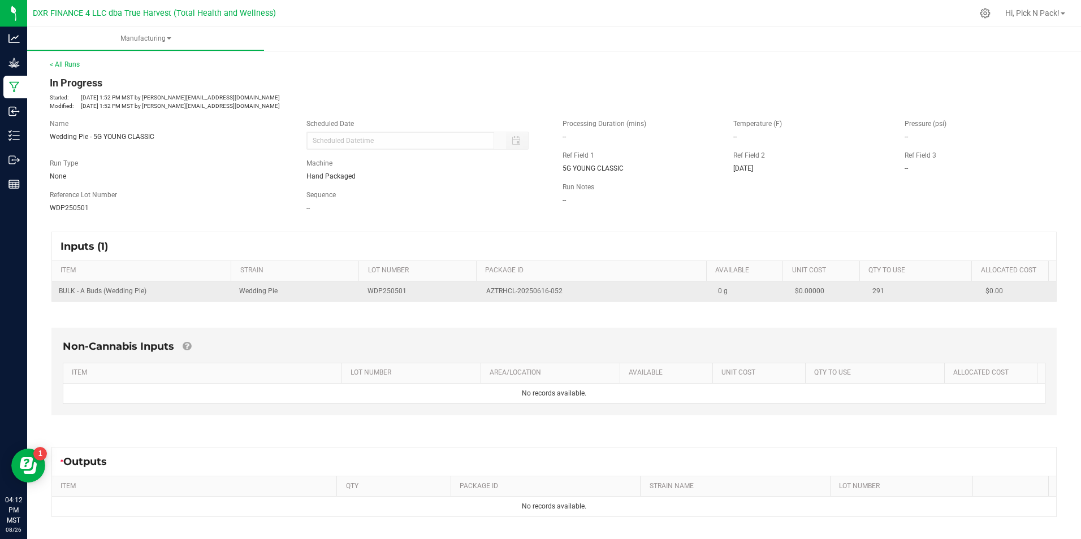
drag, startPoint x: 476, startPoint y: 291, endPoint x: 554, endPoint y: 295, distance: 78.1
click at [554, 295] on td "AZTRHCL-20250616-052" at bounding box center [595, 292] width 232 height 20
drag, startPoint x: 95, startPoint y: 295, endPoint x: 131, endPoint y: 294, distance: 35.6
click at [95, 295] on span "BULK - A Buds (Wedding Pie)" at bounding box center [103, 291] width 88 height 8
drag, startPoint x: 561, startPoint y: 291, endPoint x: 479, endPoint y: 294, distance: 82.1
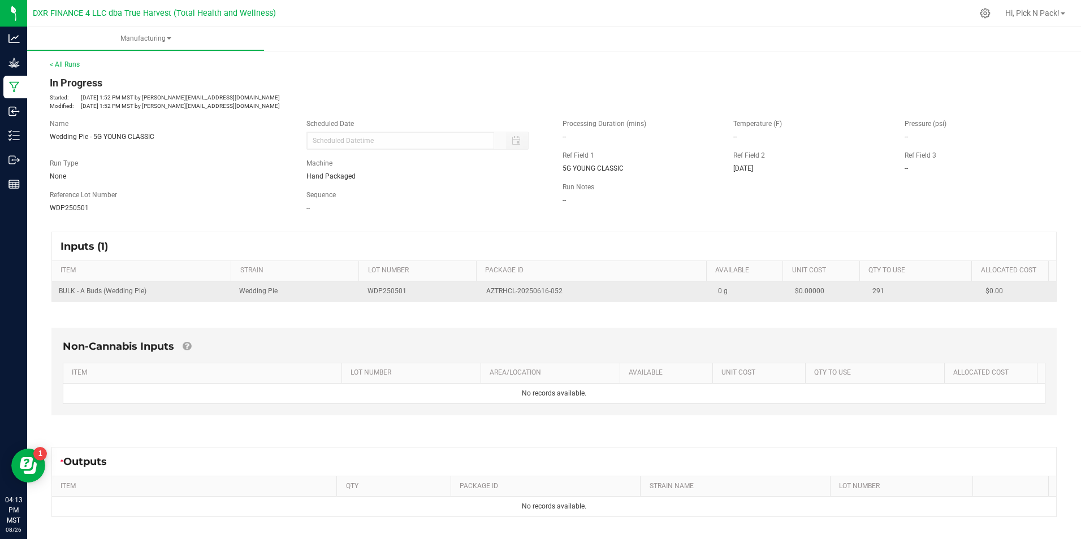
click at [486, 294] on div "AZTRHCL-20250616-052" at bounding box center [595, 291] width 218 height 11
drag, startPoint x: 168, startPoint y: 296, endPoint x: 162, endPoint y: 294, distance: 5.9
click at [168, 296] on td "BULK - A Buds (Wedding Pie)" at bounding box center [142, 292] width 180 height 20
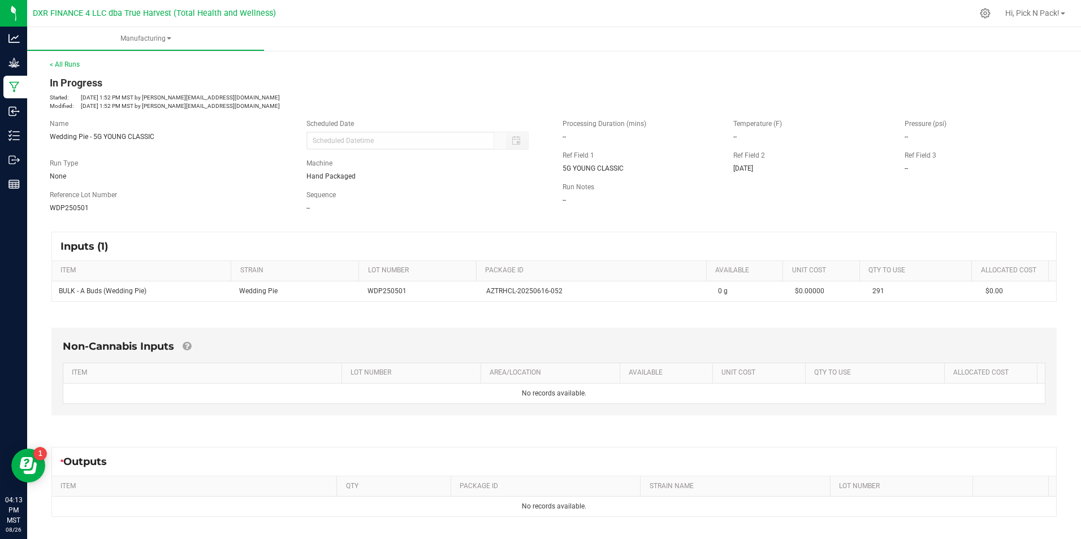
drag, startPoint x: 148, startPoint y: 291, endPoint x: 50, endPoint y: 290, distance: 97.8
click at [50, 290] on div "Inputs (1) ITEM STRAIN LOT NUMBER PACKAGE ID AVAILABLE Unit Cost QTY TO USE All…" at bounding box center [554, 267] width 1026 height 90
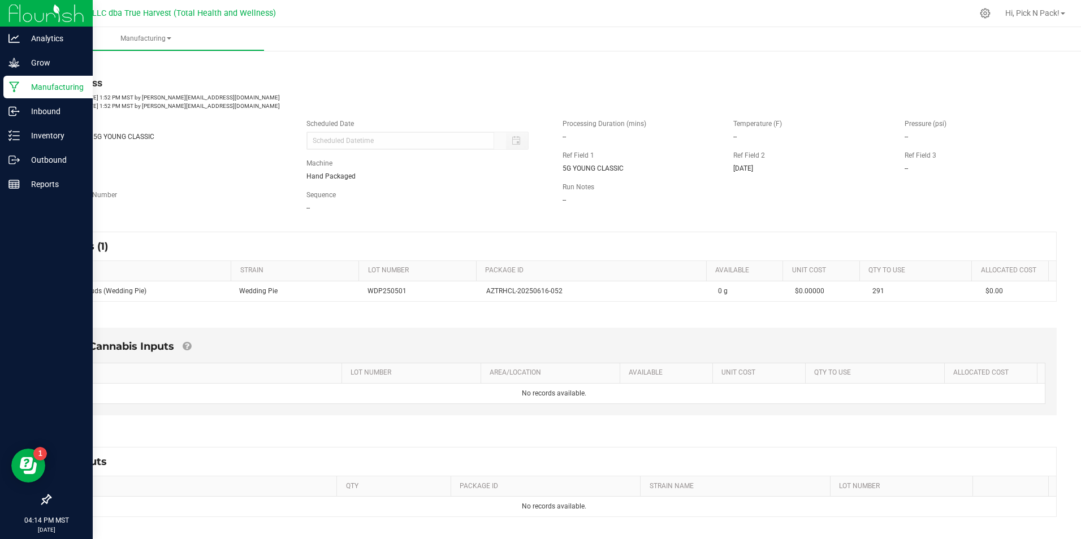
click at [47, 89] on p "Manufacturing" at bounding box center [54, 87] width 68 height 14
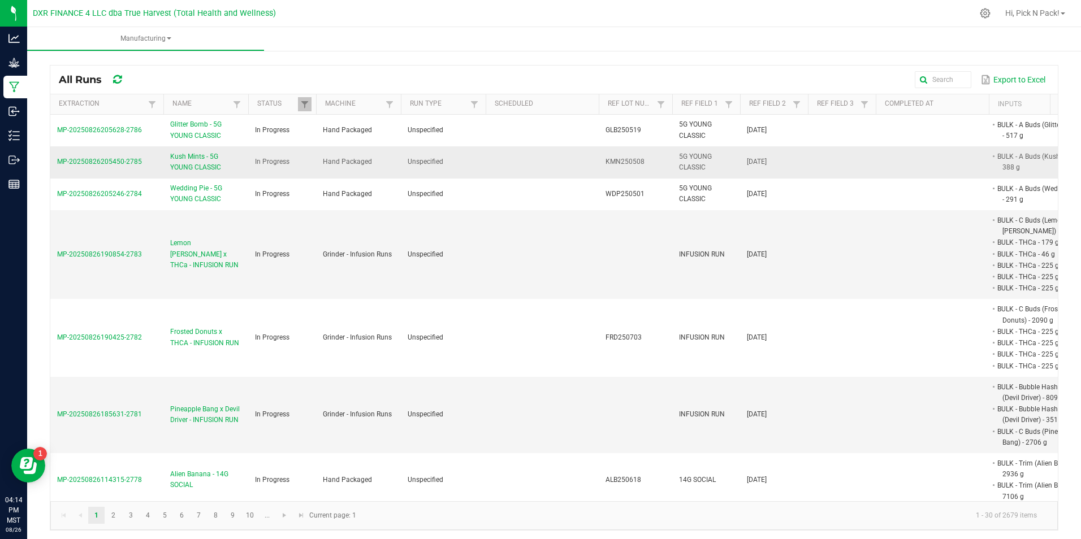
click at [191, 154] on span "Kush Mints - 5G YOUNG CLASSIC" at bounding box center [205, 162] width 71 height 21
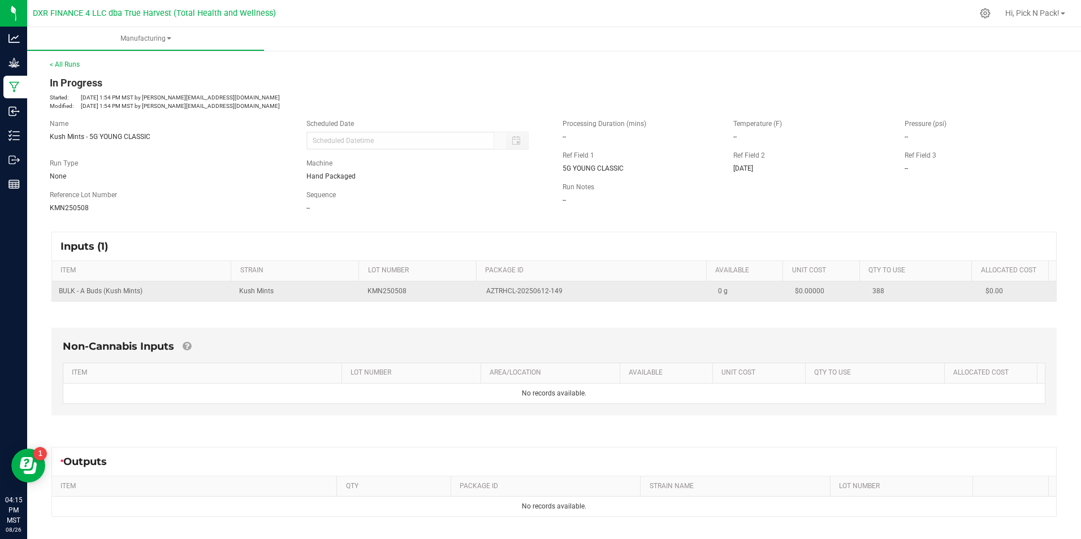
drag, startPoint x: 478, startPoint y: 290, endPoint x: 564, endPoint y: 296, distance: 85.6
click at [564, 296] on td "AZTRHCL-20250612-149" at bounding box center [595, 292] width 232 height 20
click at [135, 290] on span "BULK - A Buds (Kush Mints)" at bounding box center [101, 291] width 84 height 8
drag, startPoint x: 146, startPoint y: 291, endPoint x: 54, endPoint y: 291, distance: 92.7
click at [54, 291] on td "BULK - A Buds (Kush Mints)" at bounding box center [142, 292] width 180 height 20
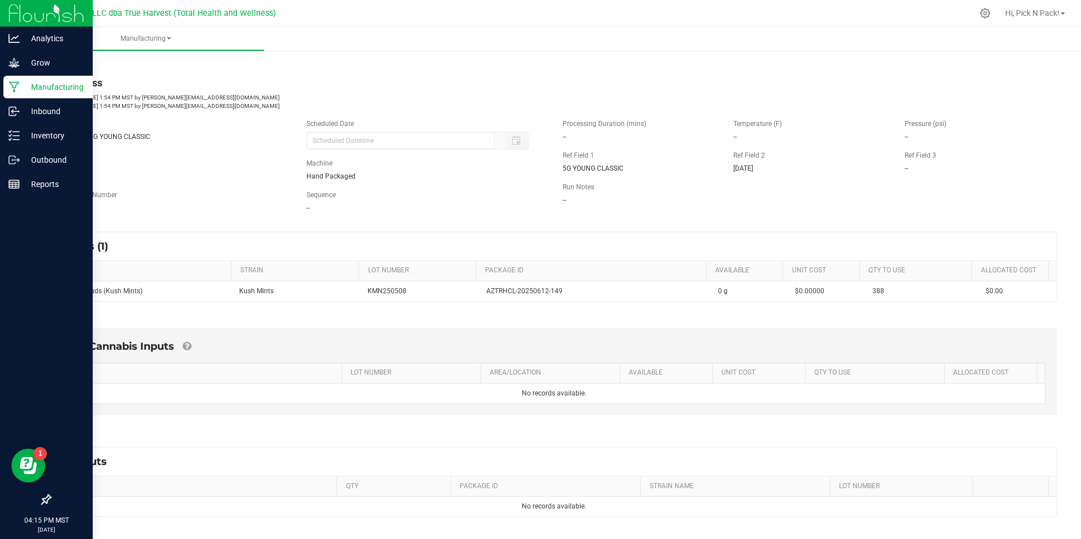
click at [37, 86] on p "Manufacturing" at bounding box center [54, 87] width 68 height 14
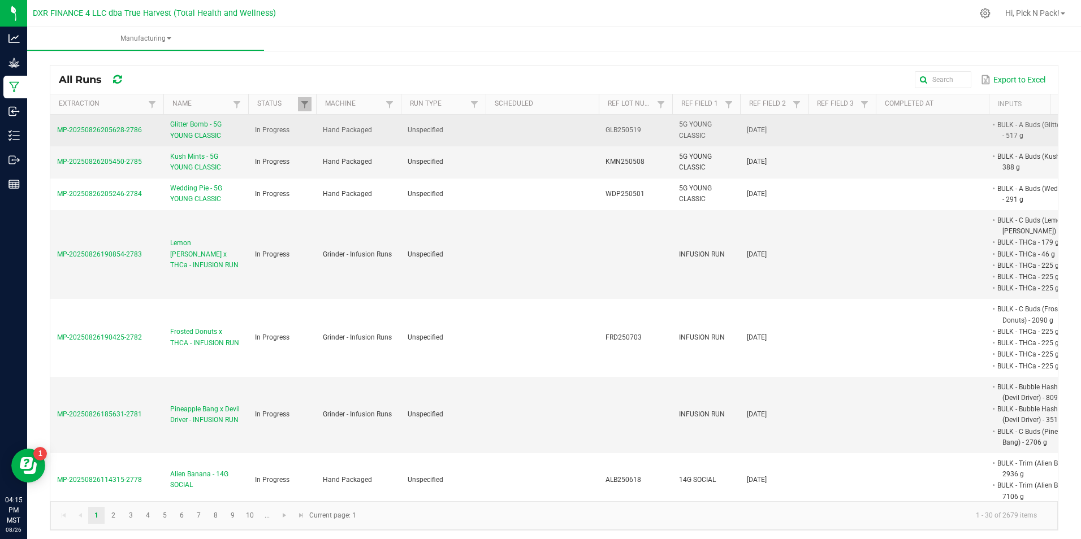
click at [196, 133] on span "Glitter Bomb - 5G YOUNG CLASSIC" at bounding box center [205, 129] width 71 height 21
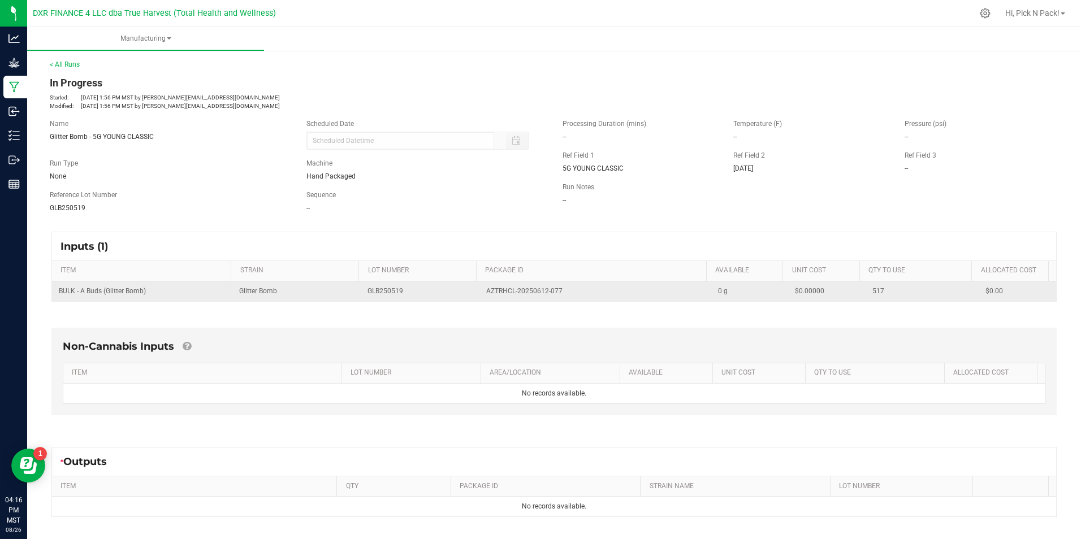
click at [226, 284] on td "BULK - A Buds (Glitter Bomb)" at bounding box center [142, 292] width 180 height 20
drag, startPoint x: 477, startPoint y: 292, endPoint x: 557, endPoint y: 296, distance: 80.4
click at [557, 296] on td "AZTRHCL-20250612-077" at bounding box center [595, 292] width 232 height 20
click at [152, 294] on td "BULK - A Buds (Glitter Bomb)" at bounding box center [142, 292] width 180 height 20
drag, startPoint x: 152, startPoint y: 290, endPoint x: 54, endPoint y: 292, distance: 97.8
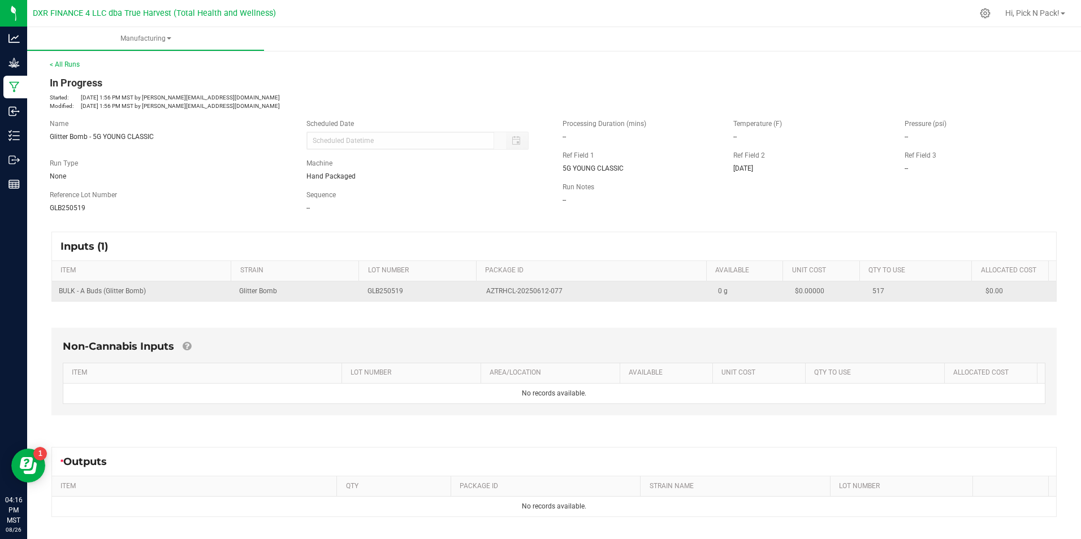
click at [54, 292] on td "BULK - A Buds (Glitter Bomb)" at bounding box center [142, 292] width 180 height 20
